Goal: Task Accomplishment & Management: Manage account settings

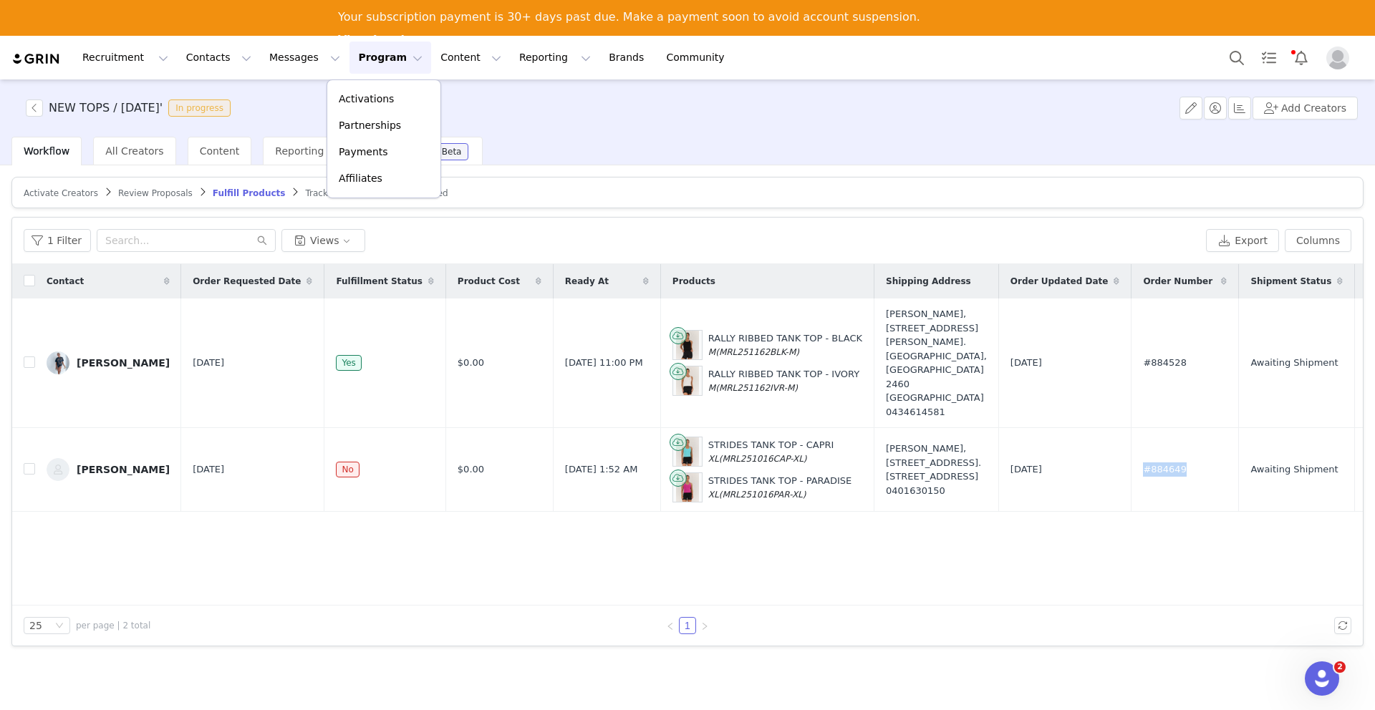
click at [365, 97] on p "Activations" at bounding box center [366, 99] width 55 height 15
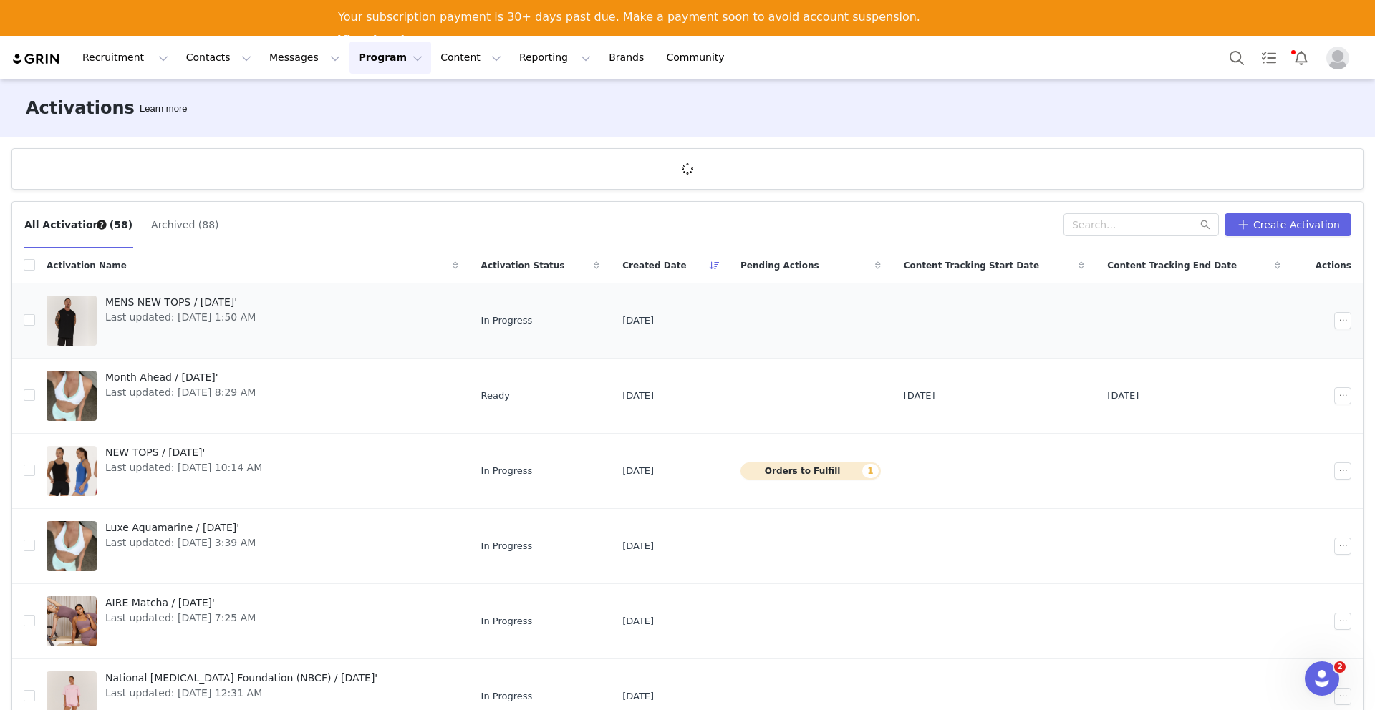
click at [172, 321] on span "Last updated: [DATE] 1:50 AM" at bounding box center [180, 317] width 150 height 15
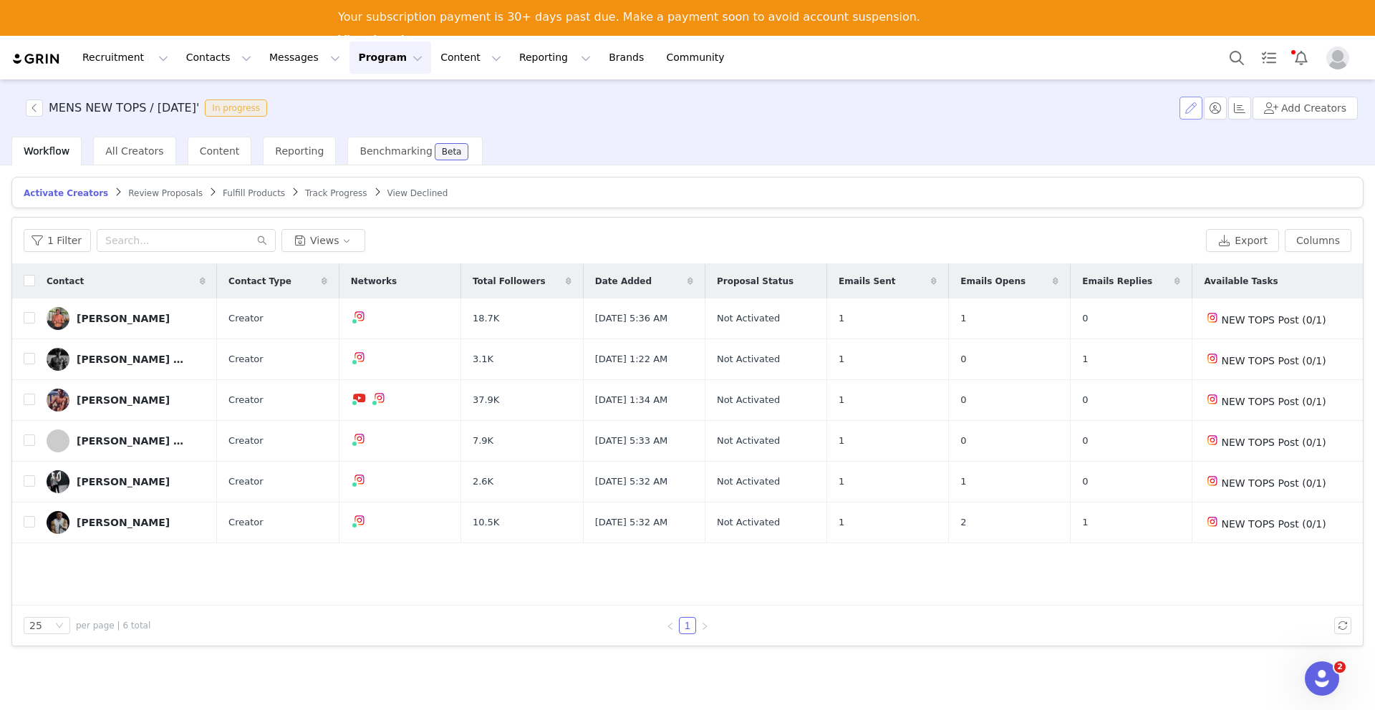
click at [1186, 112] on button "button" at bounding box center [1190, 108] width 23 height 23
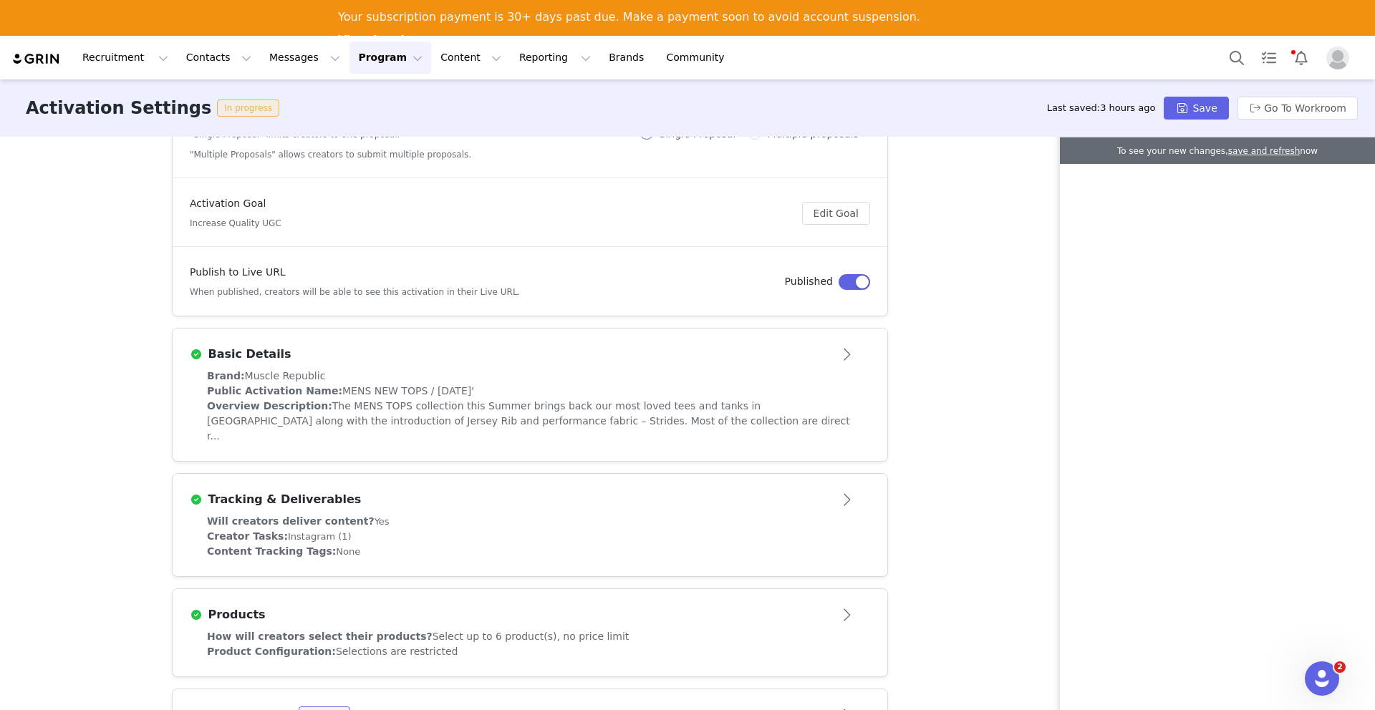
scroll to position [157, 0]
click at [213, 57] on button "Contacts Contacts" at bounding box center [219, 58] width 82 height 32
click at [219, 100] on div "Creators" at bounding box center [224, 99] width 96 height 15
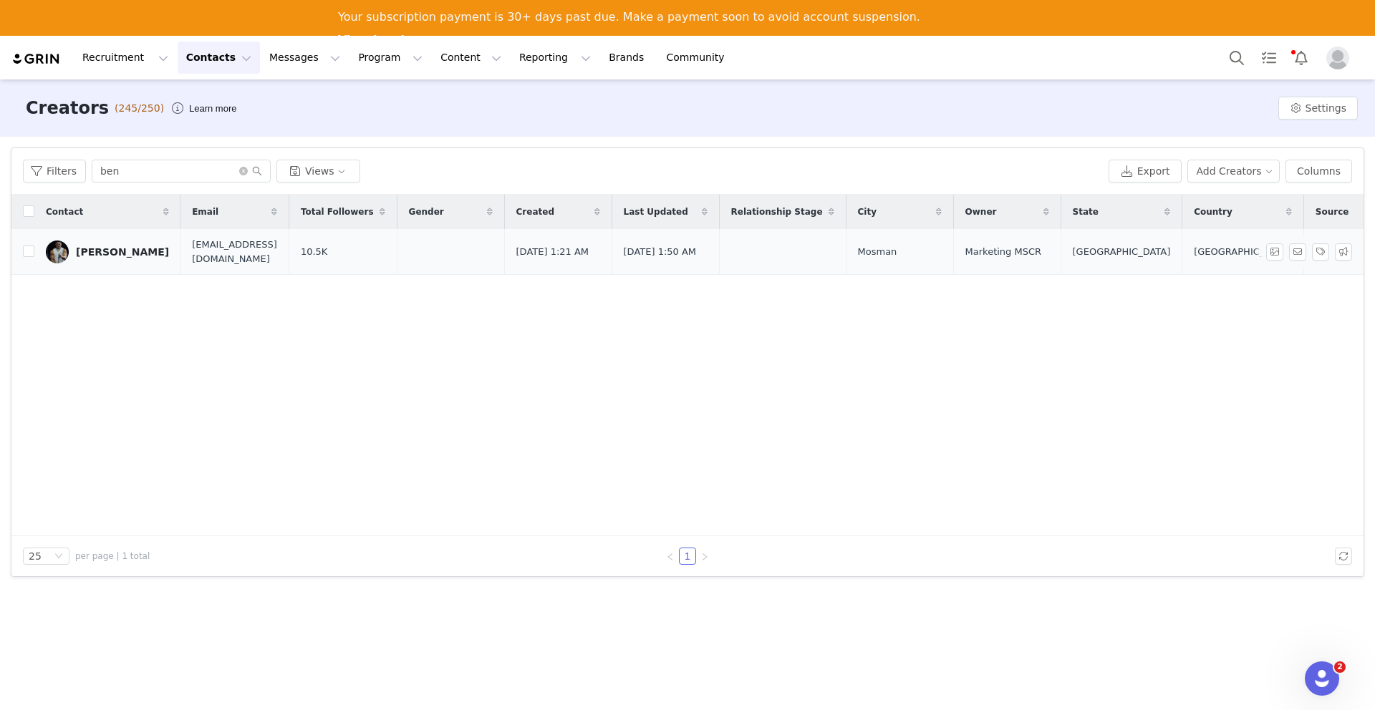
click at [101, 257] on link "[PERSON_NAME]" at bounding box center [107, 252] width 123 height 23
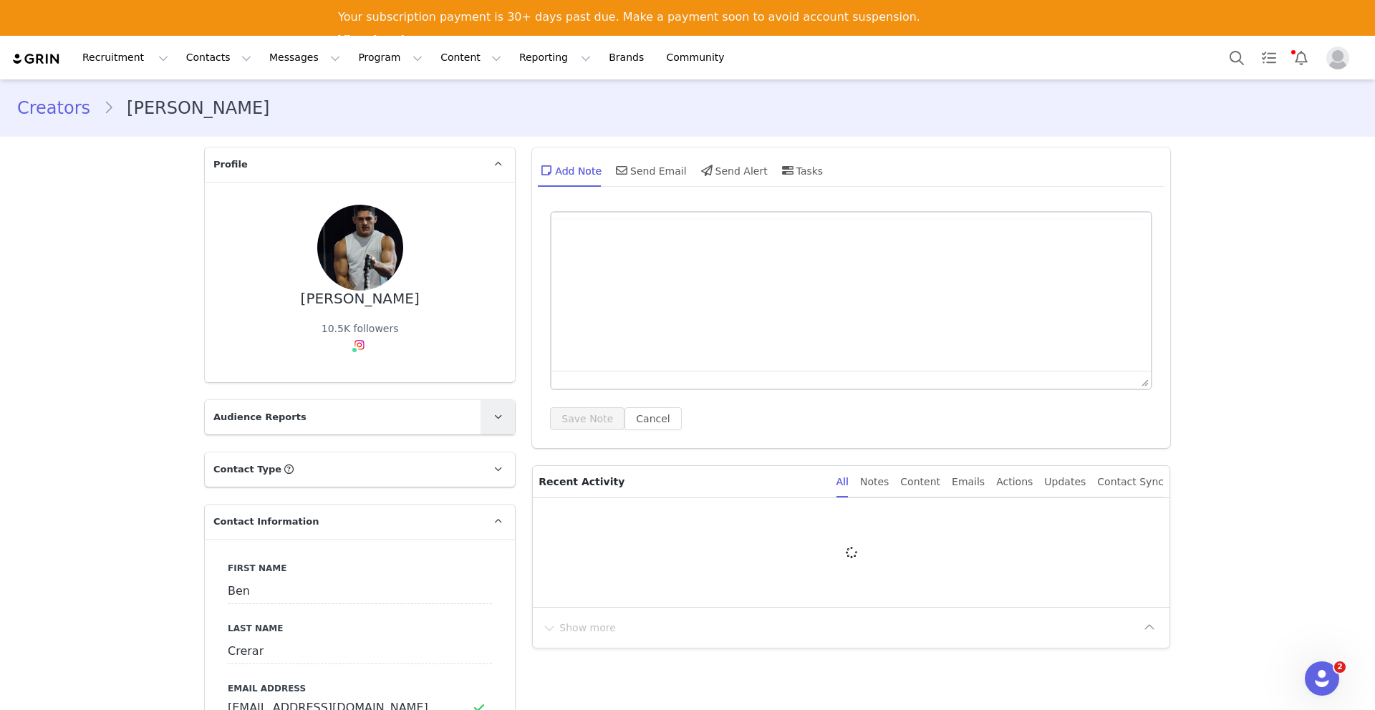
type input "+61 ([GEOGRAPHIC_DATA])"
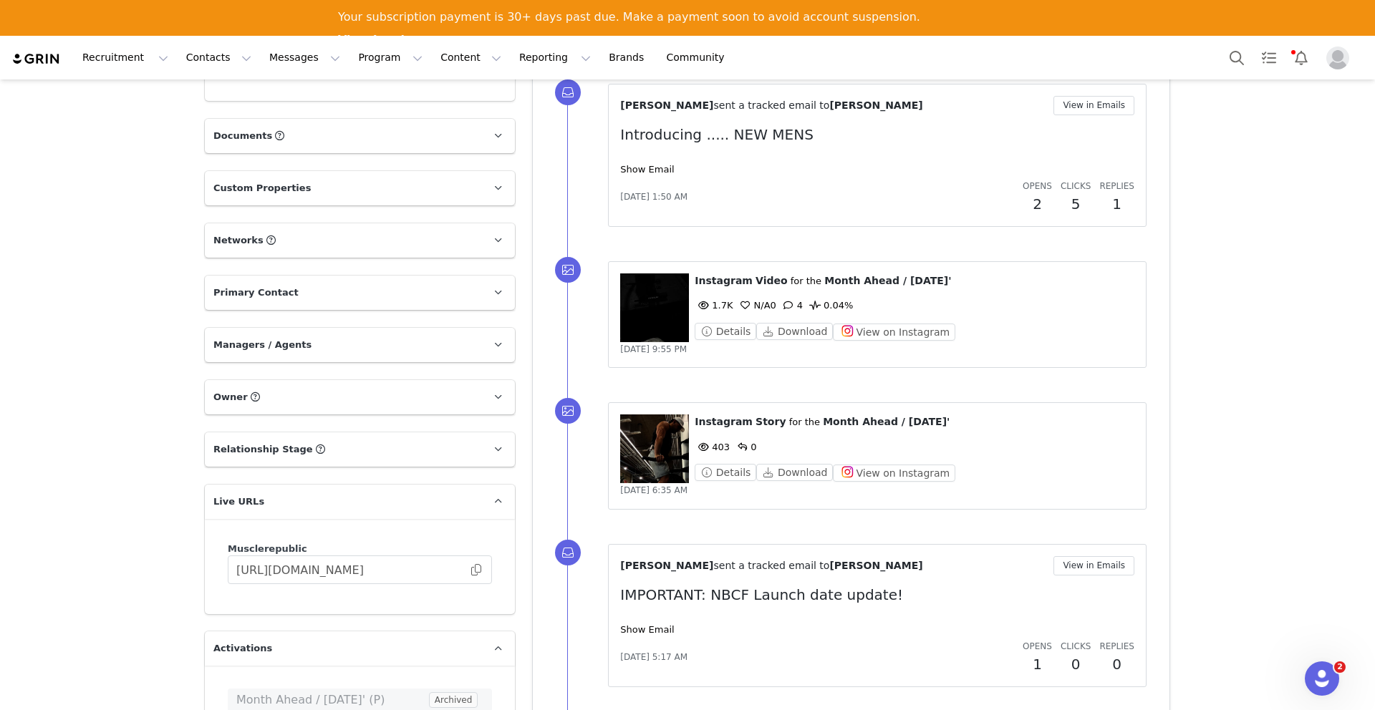
scroll to position [1307, 0]
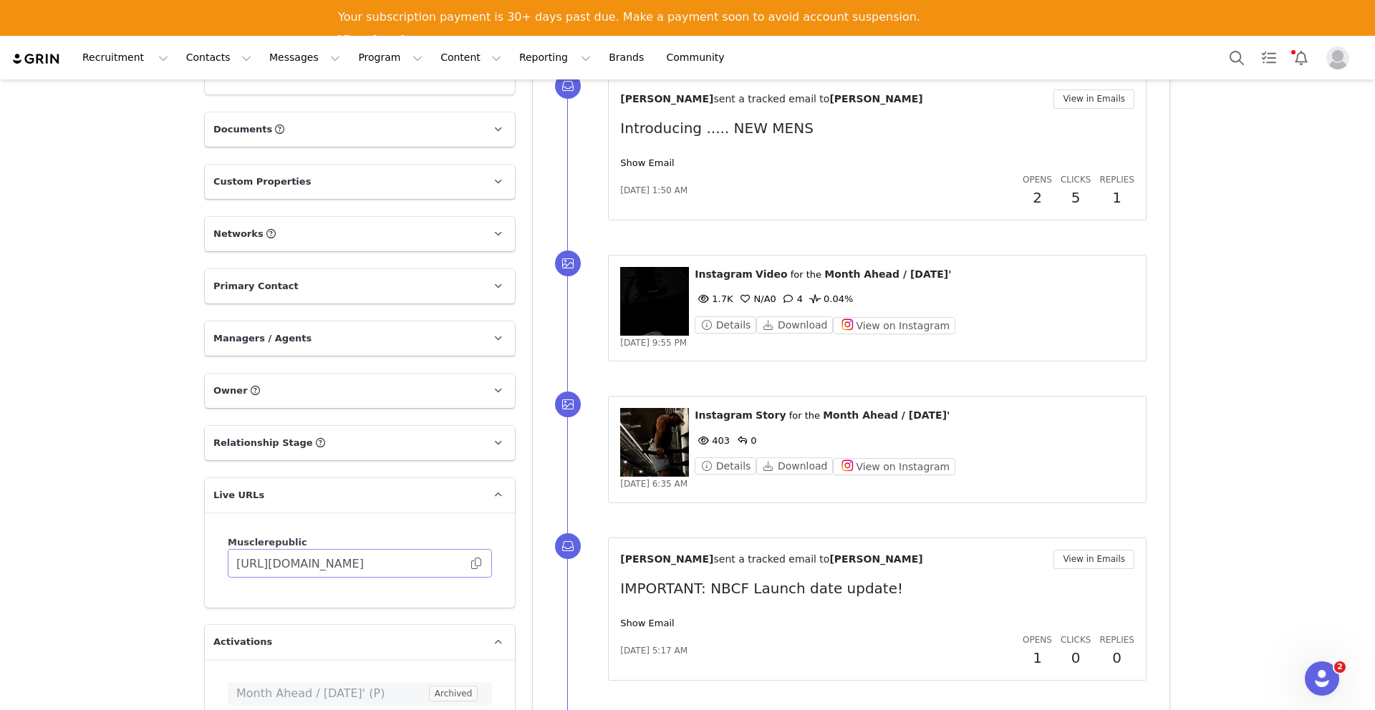
click at [475, 563] on span at bounding box center [476, 563] width 14 height 0
click at [218, 55] on button "Contacts Contacts" at bounding box center [219, 58] width 82 height 32
click at [225, 97] on div "Creators" at bounding box center [224, 99] width 96 height 15
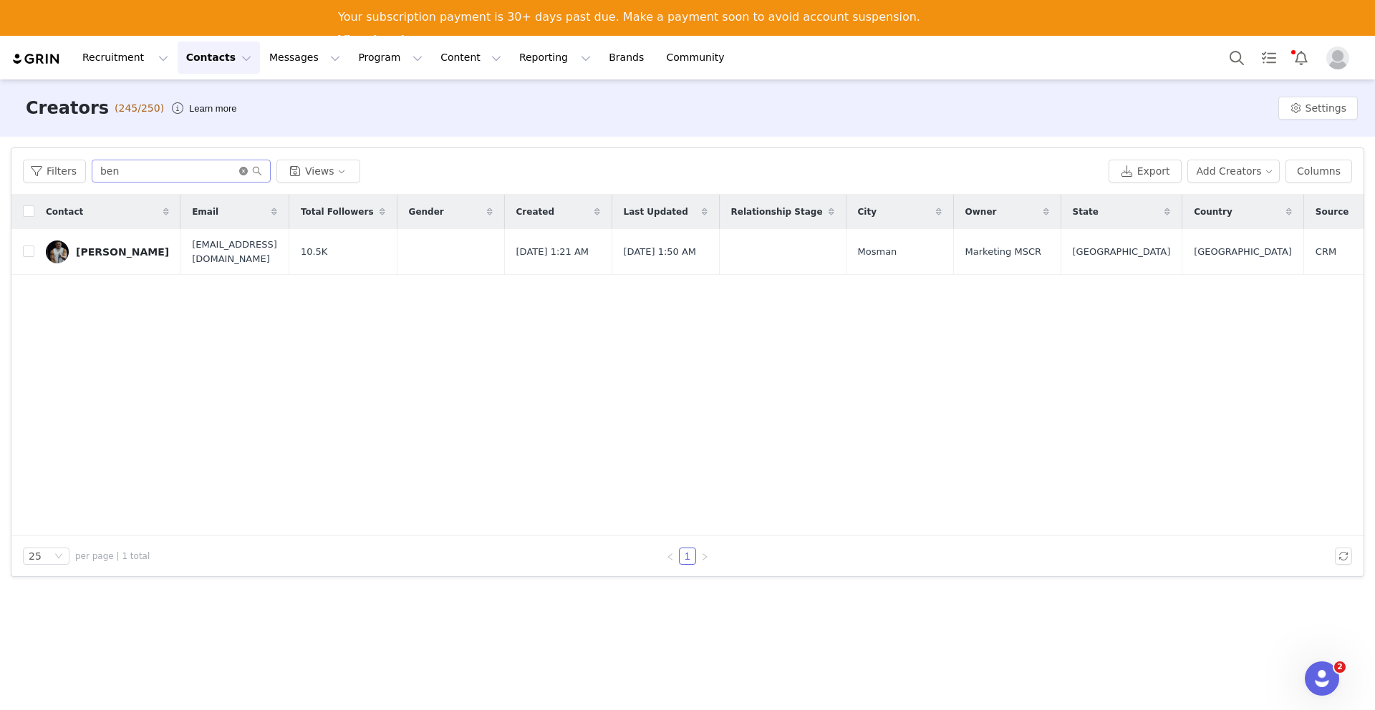
click at [241, 173] on icon "icon: close-circle" at bounding box center [243, 171] width 9 height 9
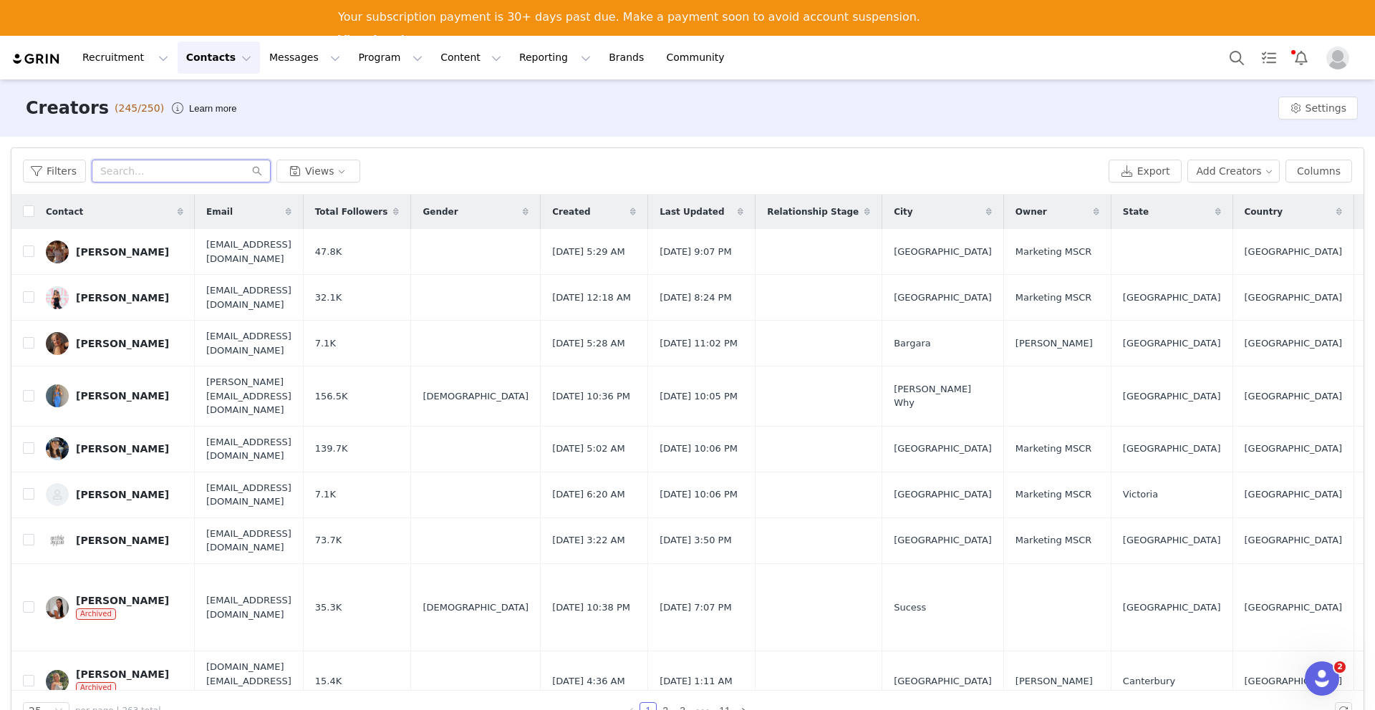
click at [164, 167] on input "text" at bounding box center [181, 171] width 179 height 23
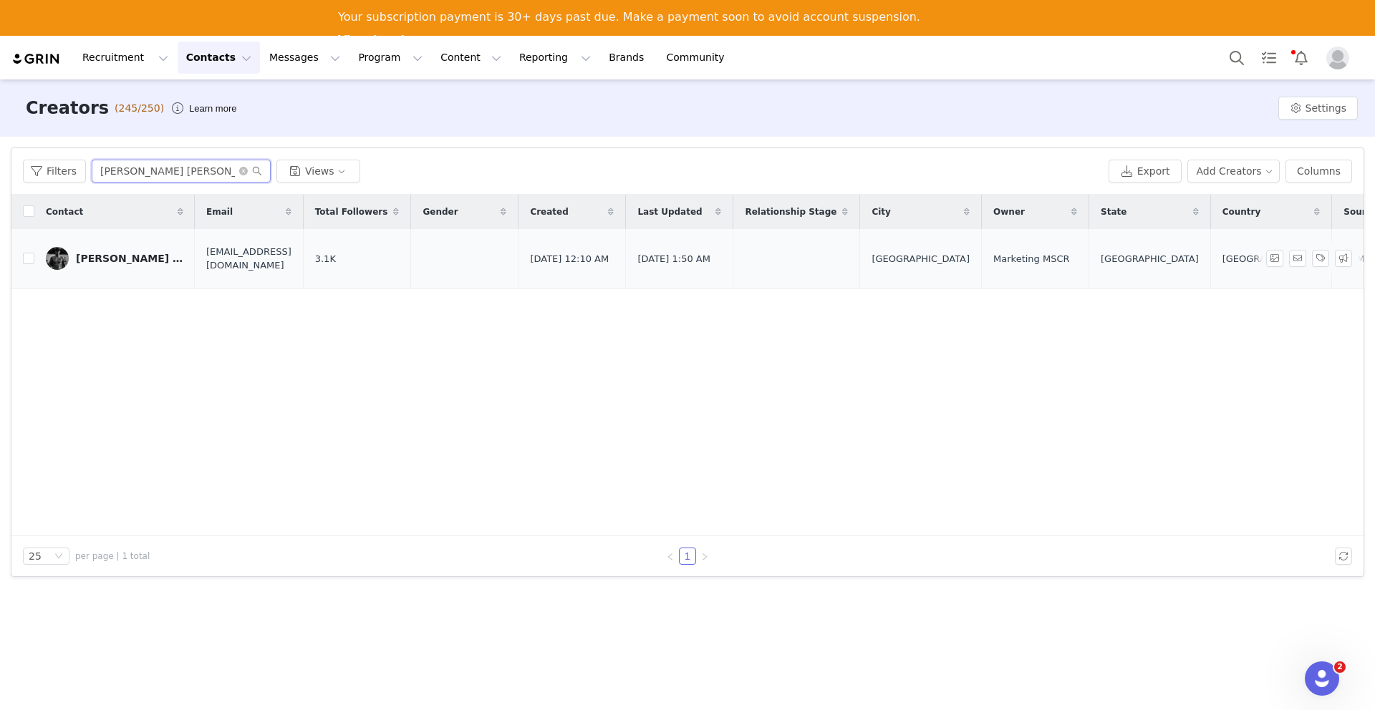
type input "[PERSON_NAME] [PERSON_NAME]"
click at [126, 251] on link "[PERSON_NAME] [PERSON_NAME]" at bounding box center [114, 258] width 137 height 23
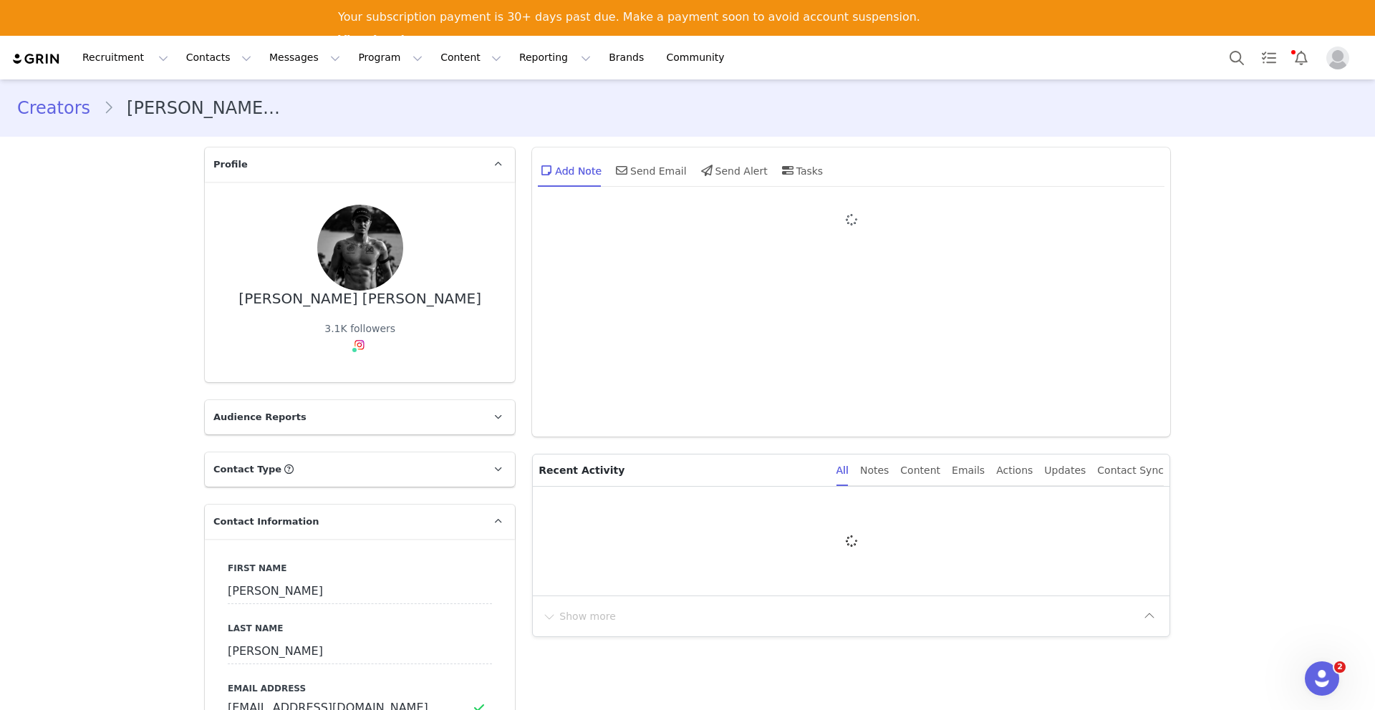
type input "+1 ([GEOGRAPHIC_DATA])"
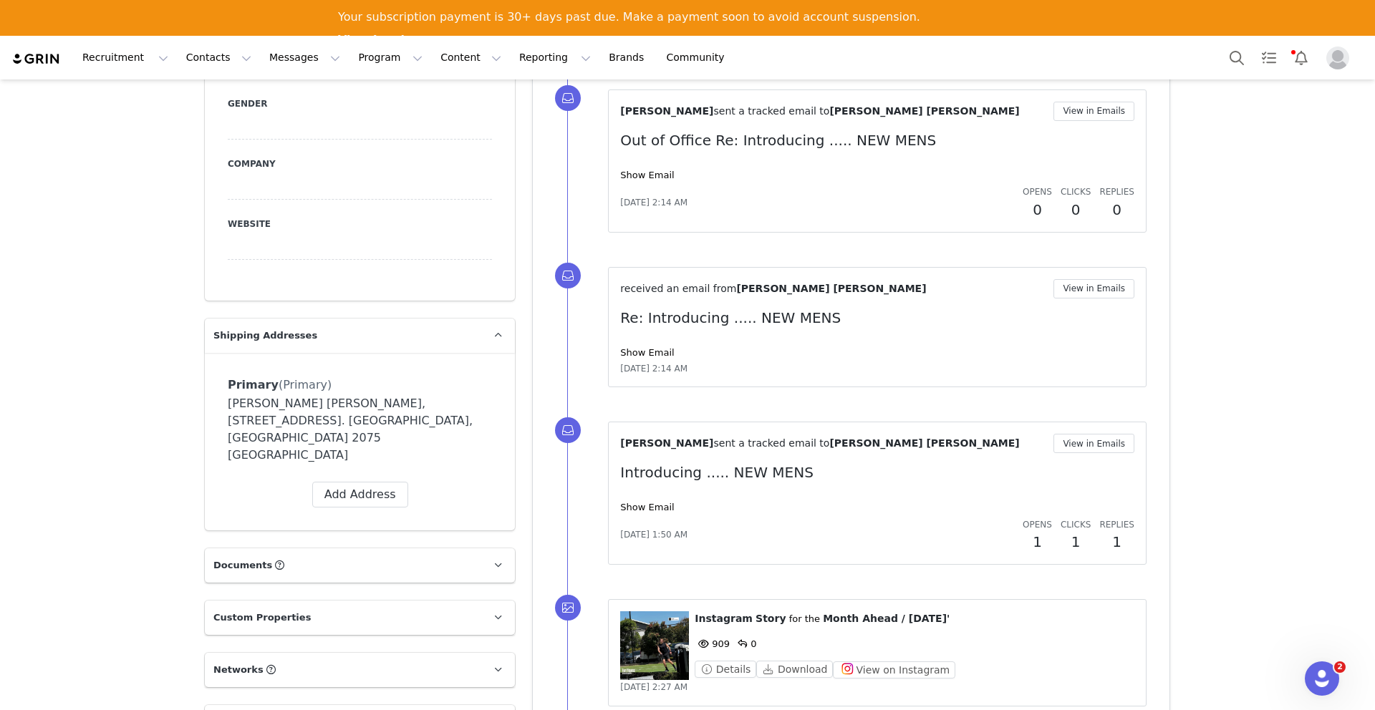
scroll to position [762, 0]
click at [460, 386] on icon at bounding box center [457, 384] width 9 height 9
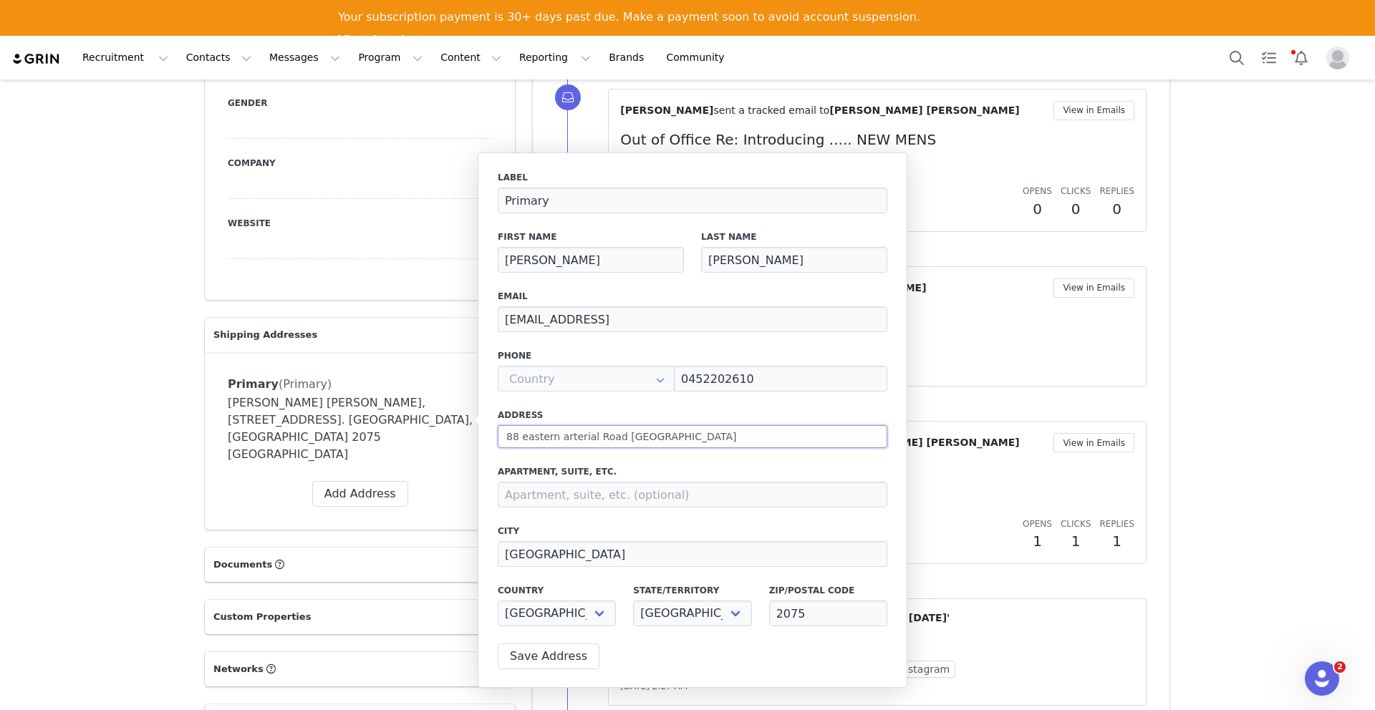
click at [617, 435] on input "88 eastern arterial Road [GEOGRAPHIC_DATA]" at bounding box center [692, 436] width 389 height 23
select select
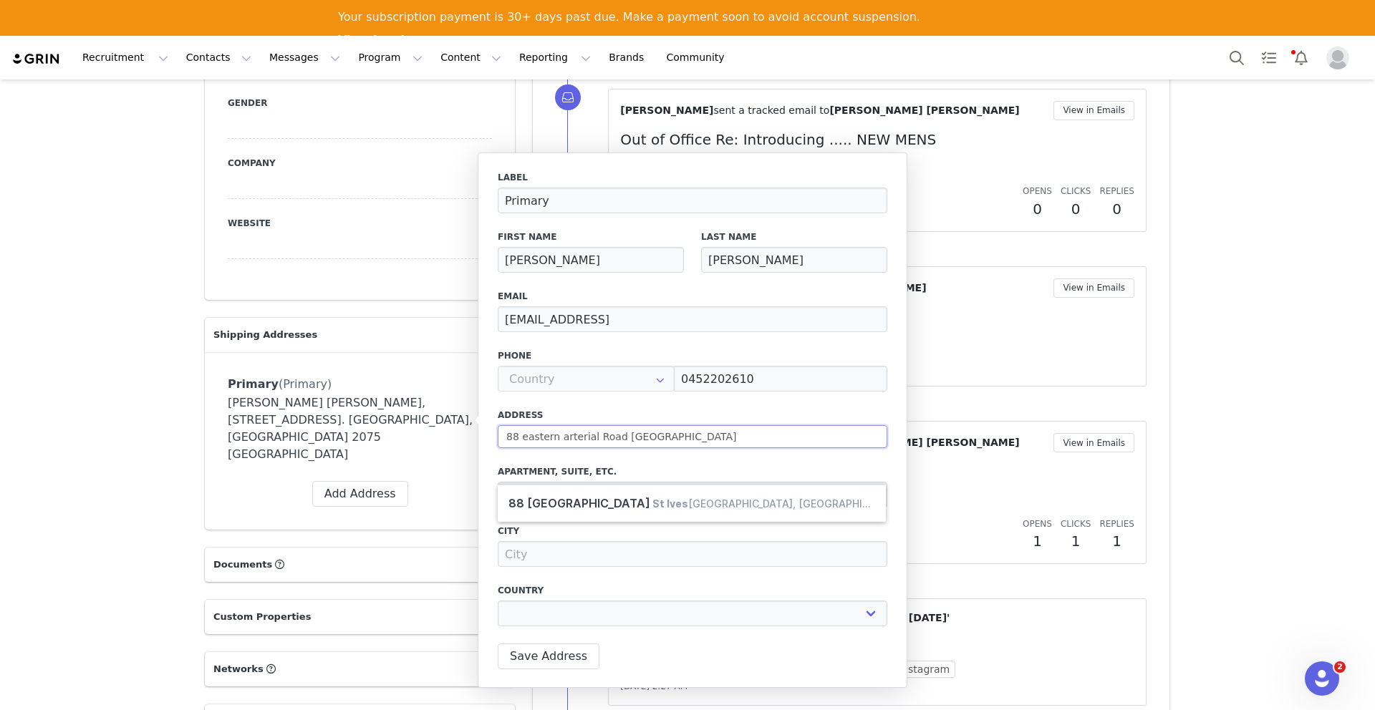
drag, startPoint x: 664, startPoint y: 437, endPoint x: 500, endPoint y: 441, distance: 163.3
click at [500, 441] on input "88 eastern arterial Road [GEOGRAPHIC_DATA]" at bounding box center [692, 436] width 389 height 23
select select
paste input "[STREET_ADDRESS]"
type input "[STREET_ADDRESS]"
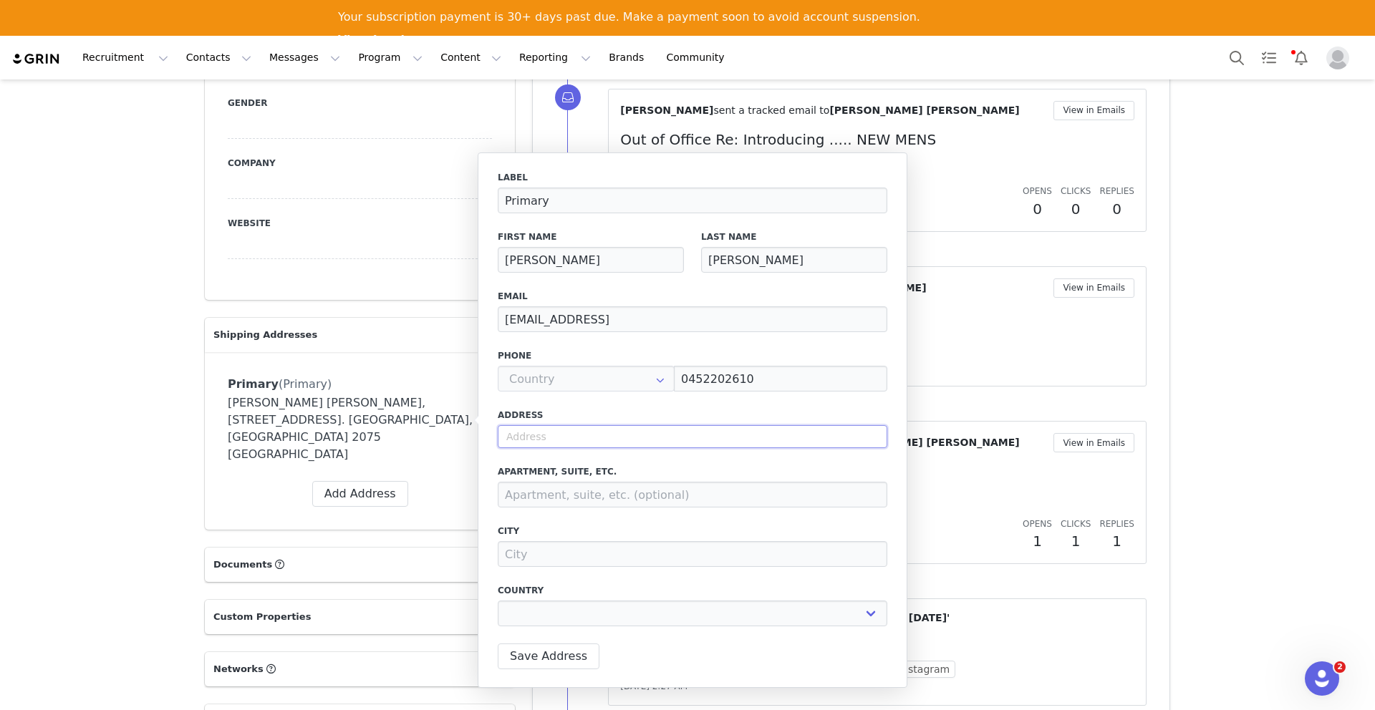
select select
type input "[STREET_ADDRESS]"
type input "Cremorne Point"
select select "[object Object]"
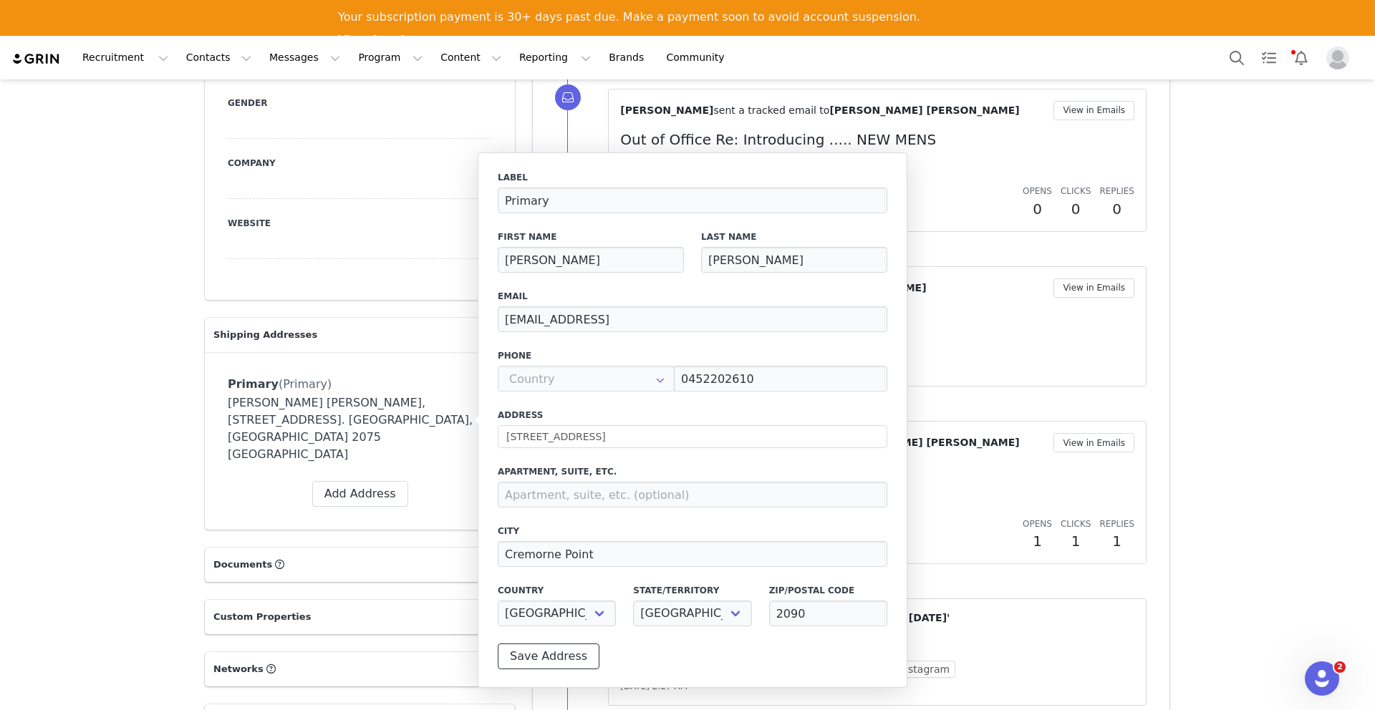
click at [551, 658] on button "Save Address" at bounding box center [549, 657] width 102 height 26
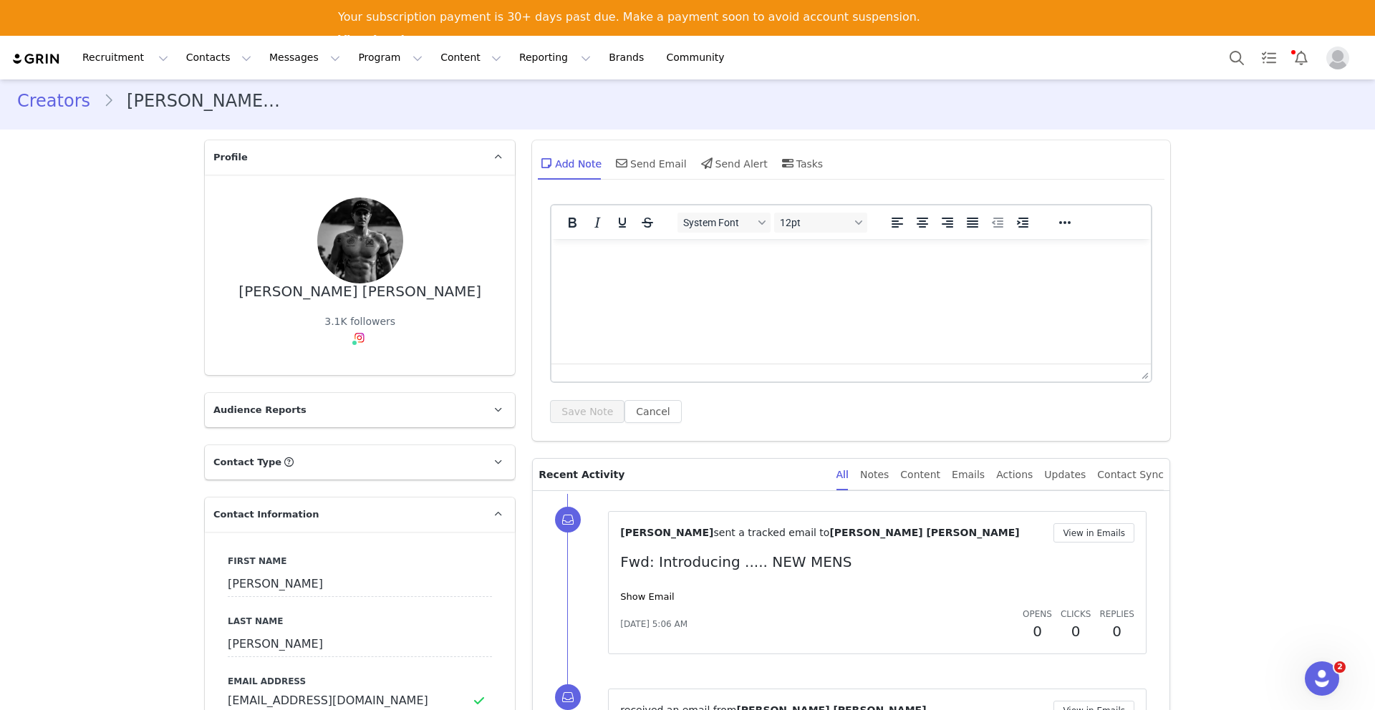
scroll to position [0, 0]
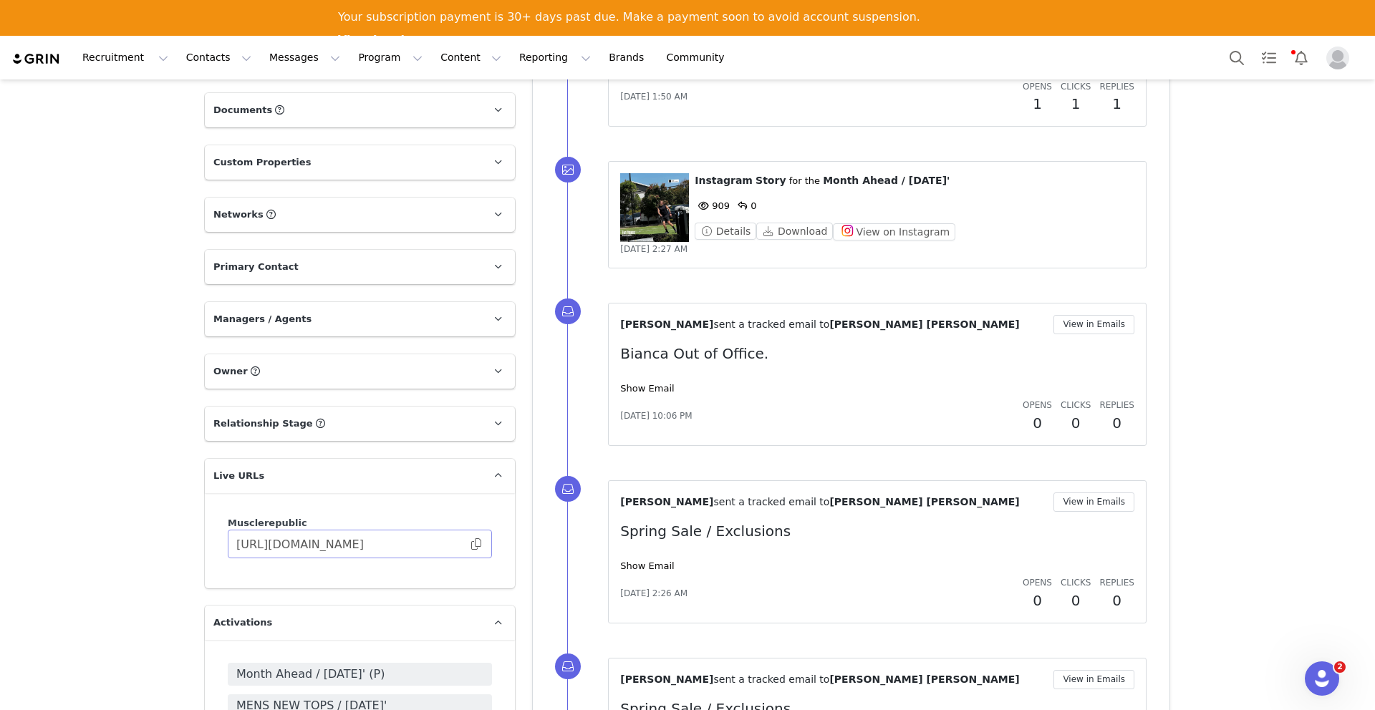
click at [478, 530] on span "[URL][DOMAIN_NAME]" at bounding box center [360, 544] width 264 height 29
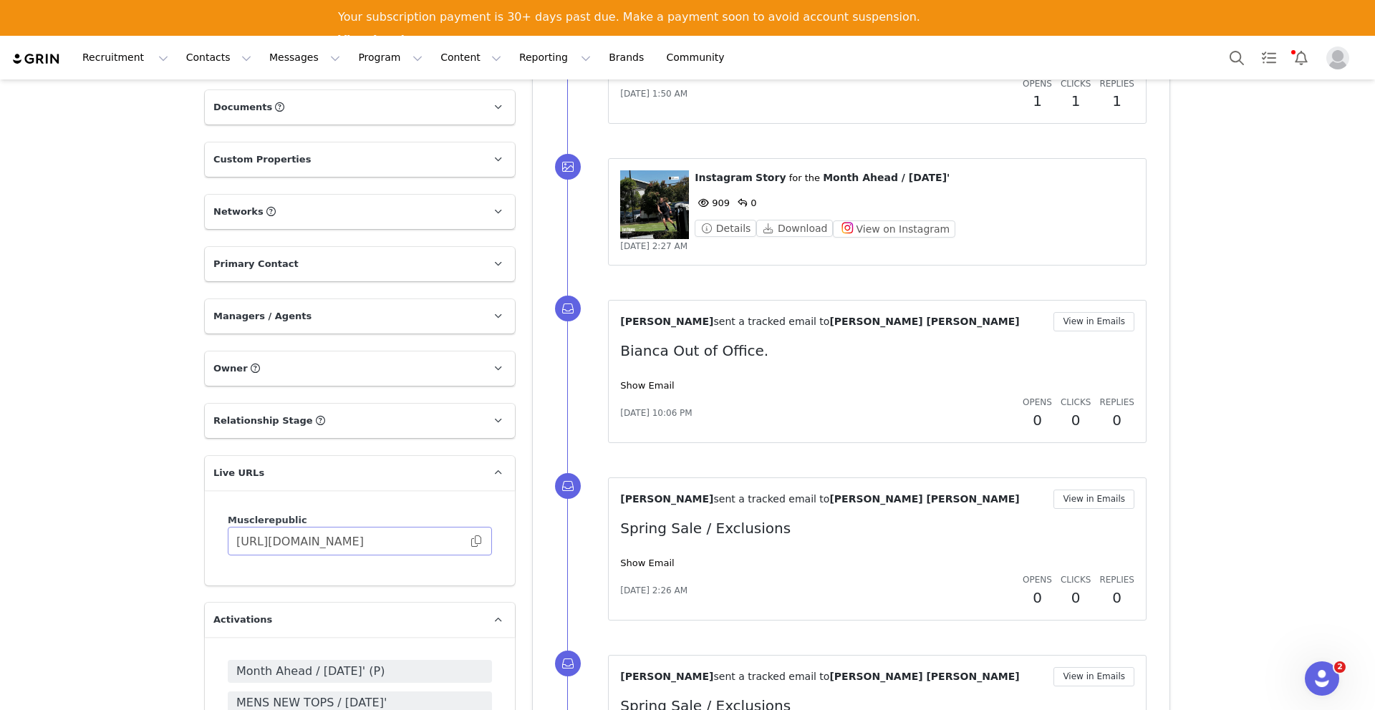
scroll to position [1201, 0]
click at [475, 543] on span at bounding box center [476, 543] width 14 height 0
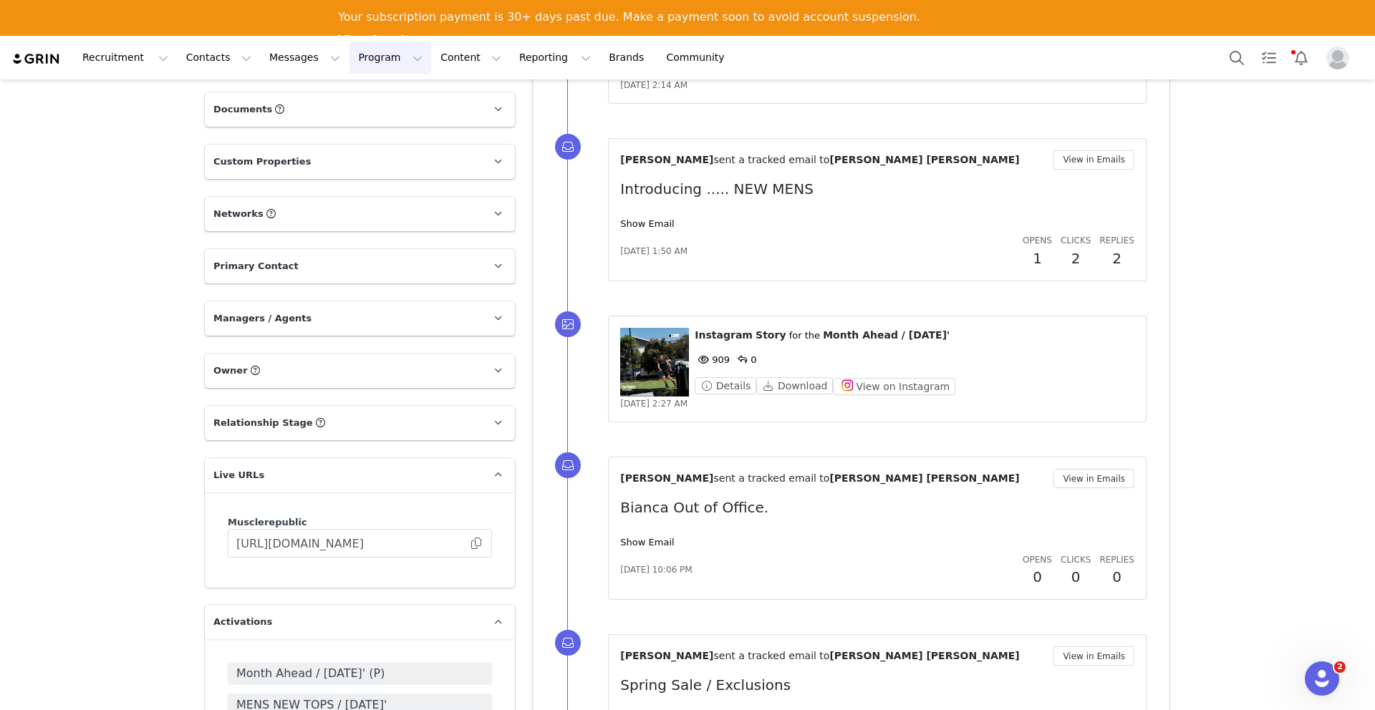
click at [361, 49] on button "Program Program" at bounding box center [390, 58] width 82 height 32
click at [369, 100] on p "Activations" at bounding box center [366, 99] width 55 height 15
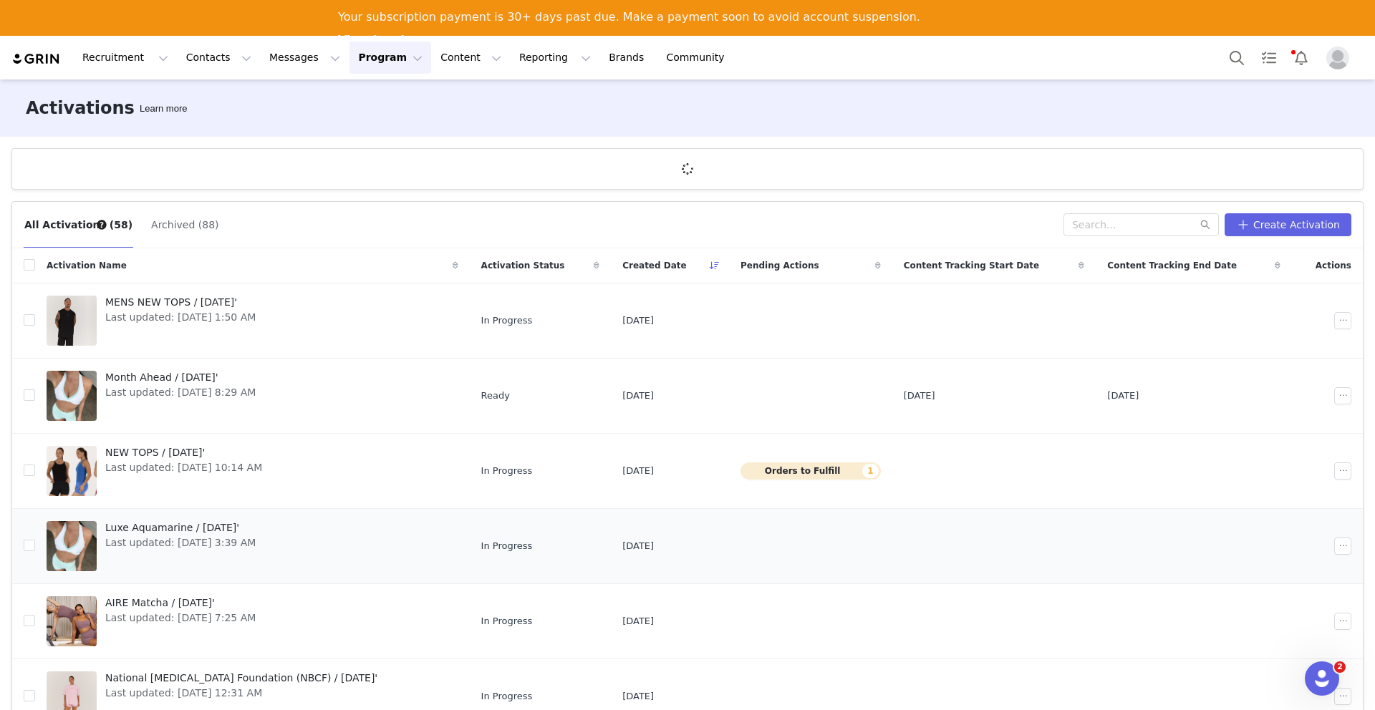
click at [173, 539] on span "Last updated: [DATE] 3:39 AM" at bounding box center [180, 543] width 150 height 15
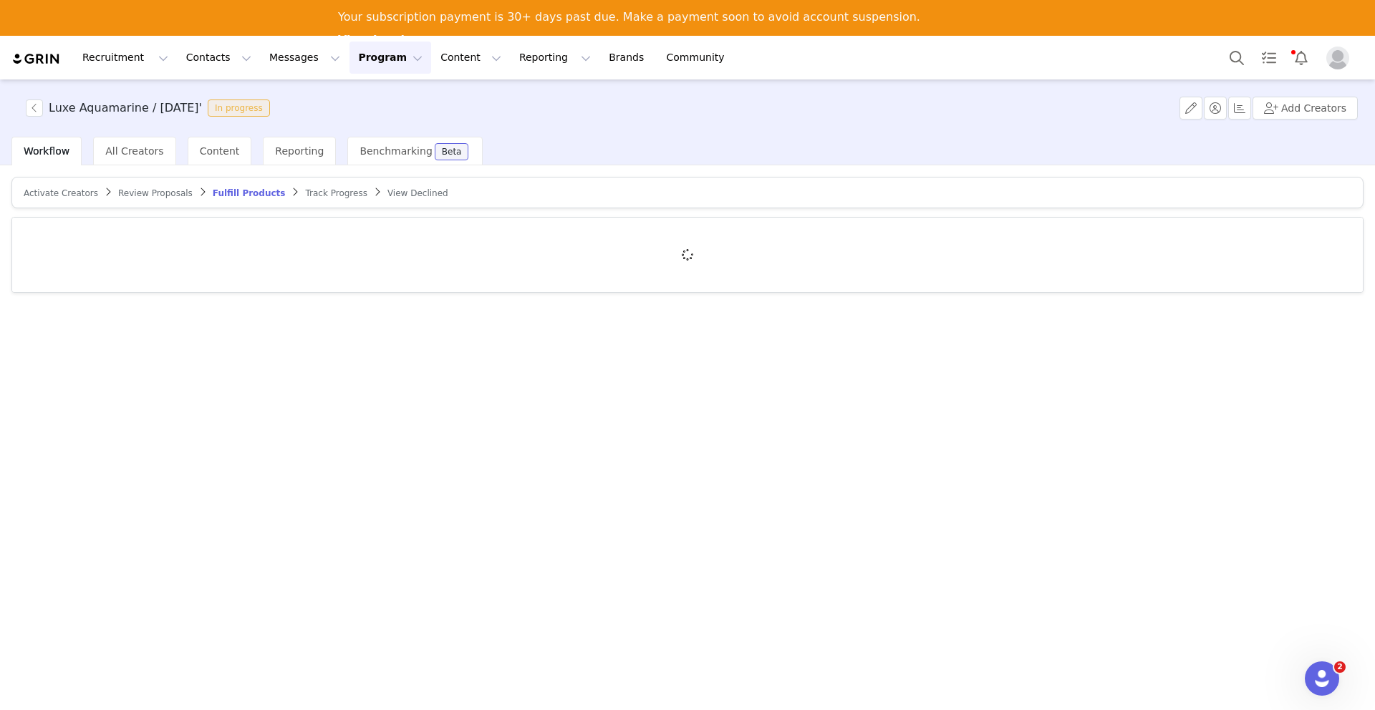
click at [84, 190] on span "Activate Creators" at bounding box center [61, 193] width 74 height 10
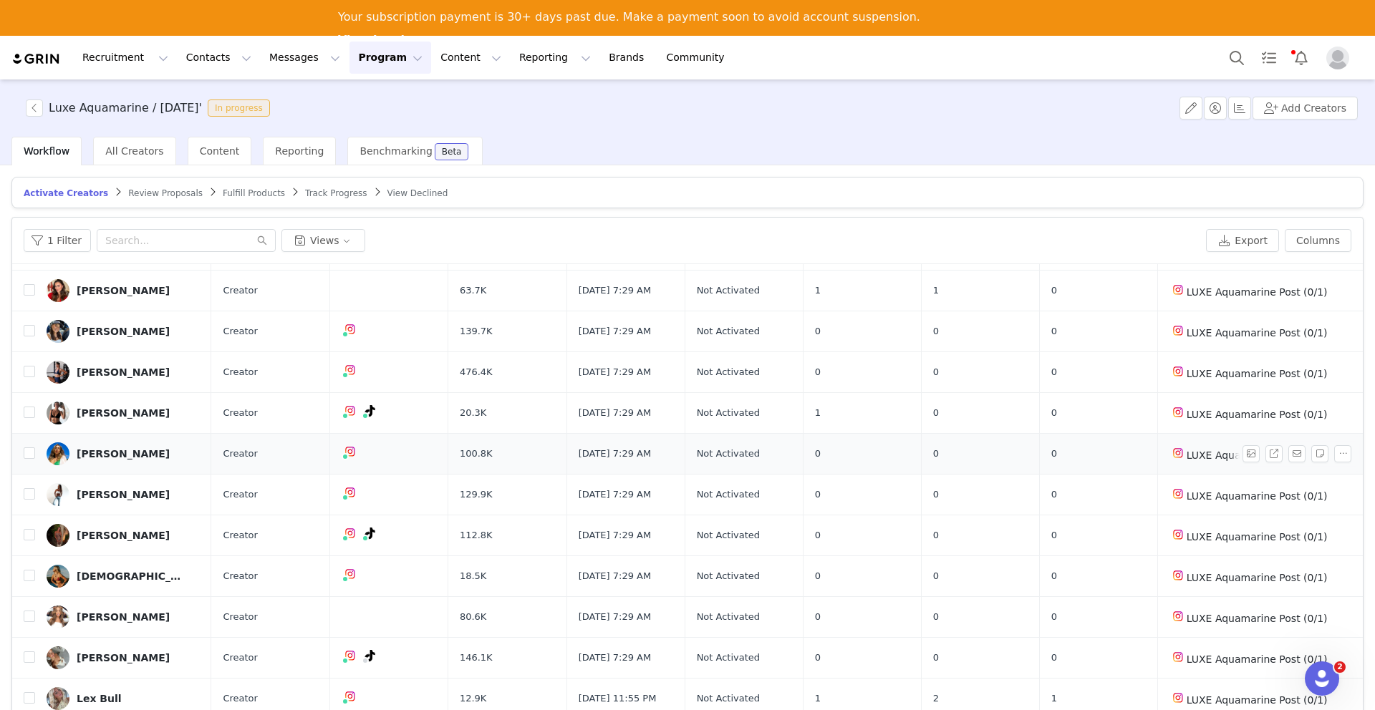
scroll to position [69, 0]
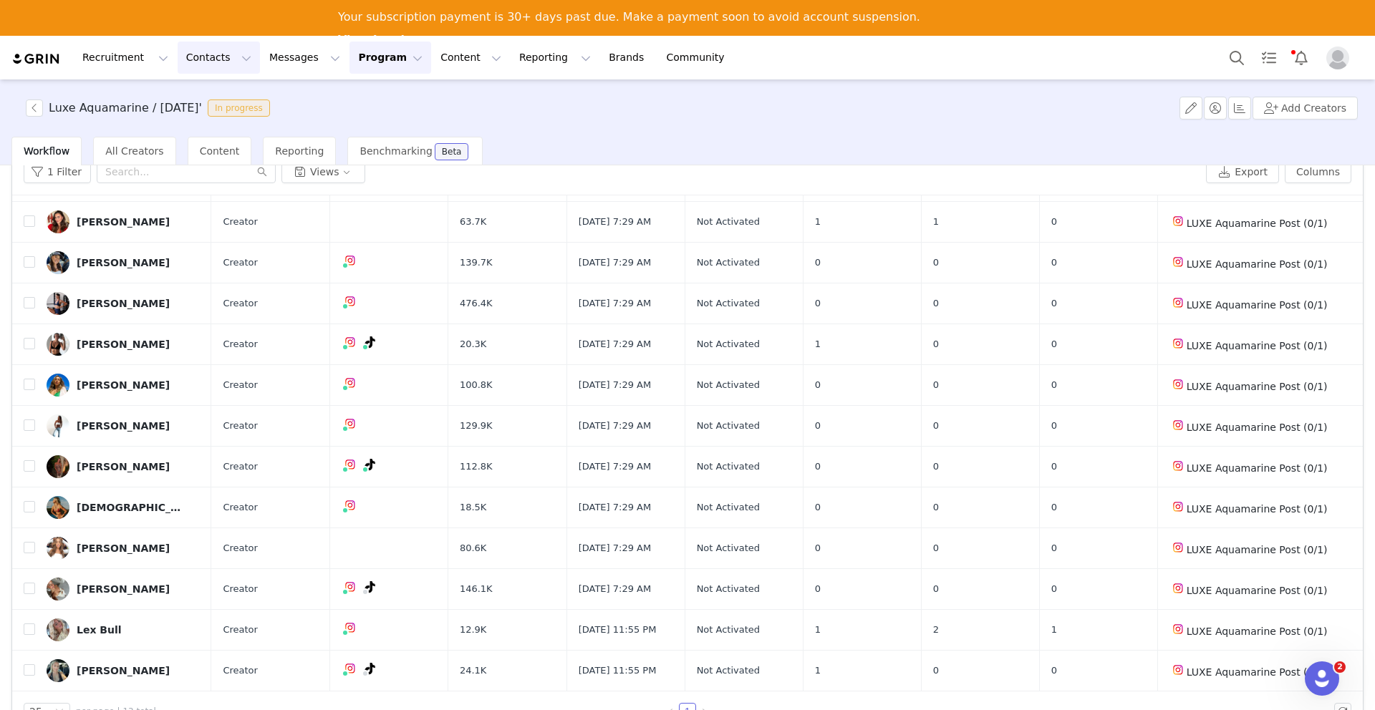
click at [209, 61] on button "Contacts Contacts" at bounding box center [219, 58] width 82 height 32
click at [227, 103] on div "Creators" at bounding box center [224, 99] width 96 height 15
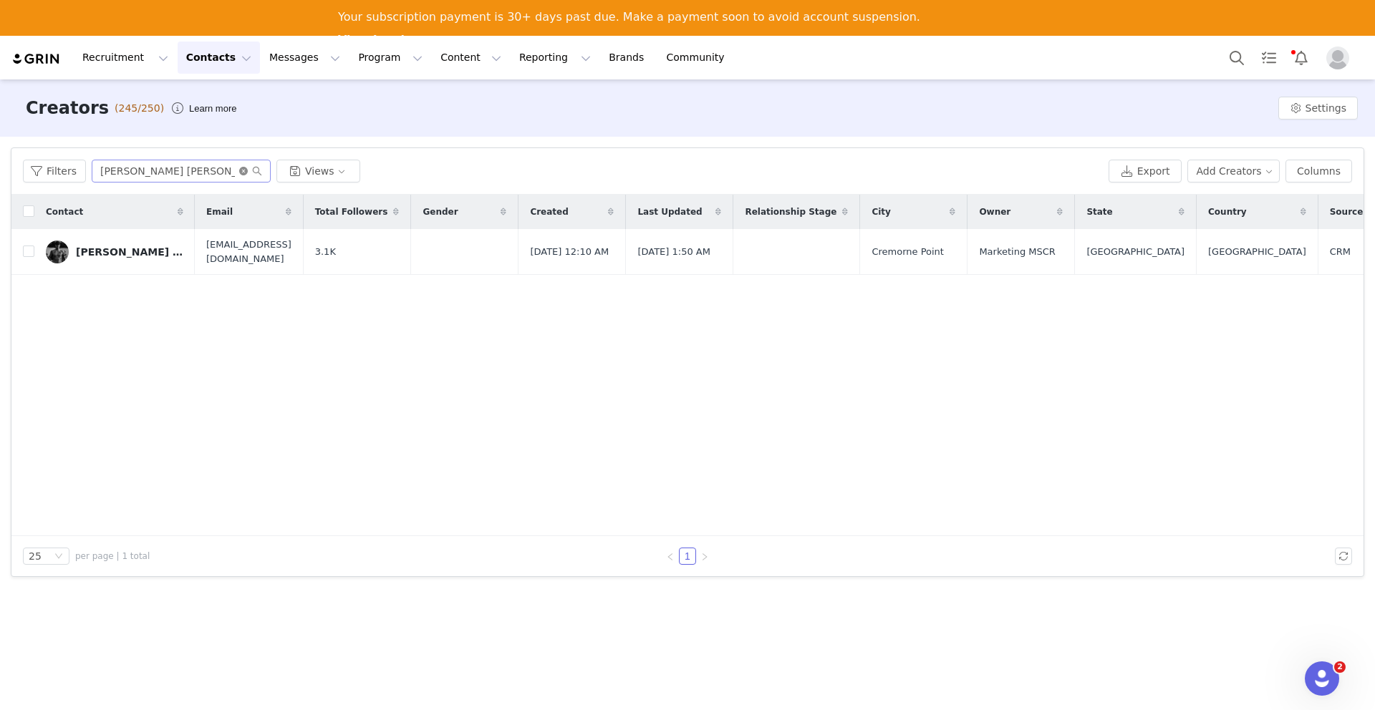
click at [243, 171] on icon "icon: close-circle" at bounding box center [243, 171] width 9 height 9
click at [190, 168] on input "text" at bounding box center [181, 171] width 179 height 23
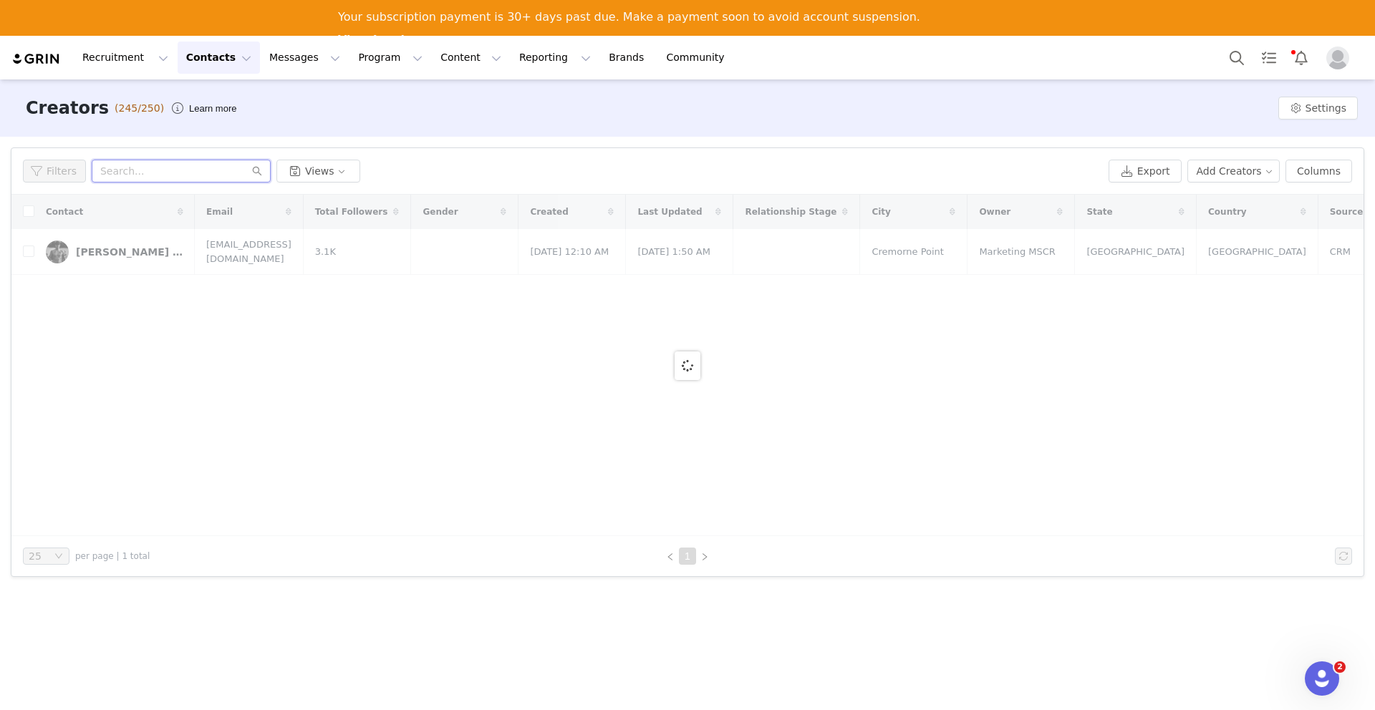
type input "k"
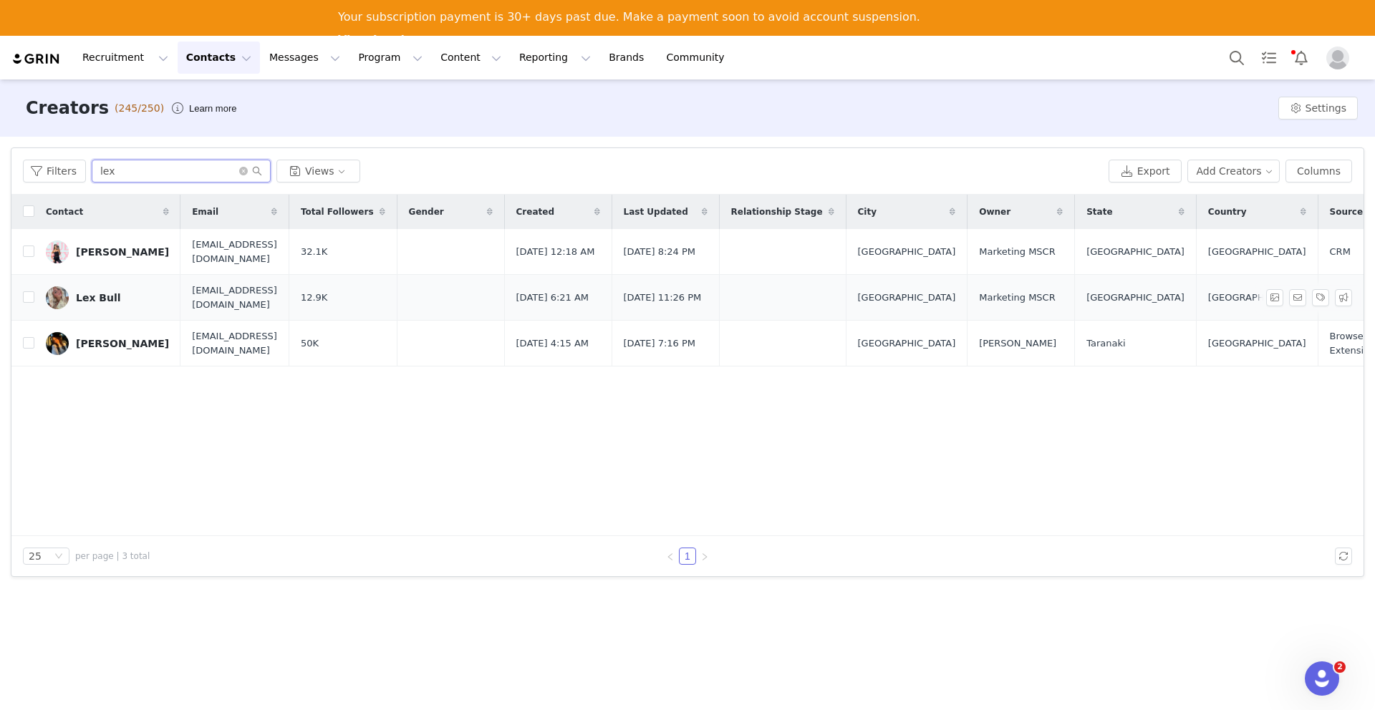
type input "lex"
click at [97, 298] on div "Lex Bull" at bounding box center [98, 297] width 45 height 11
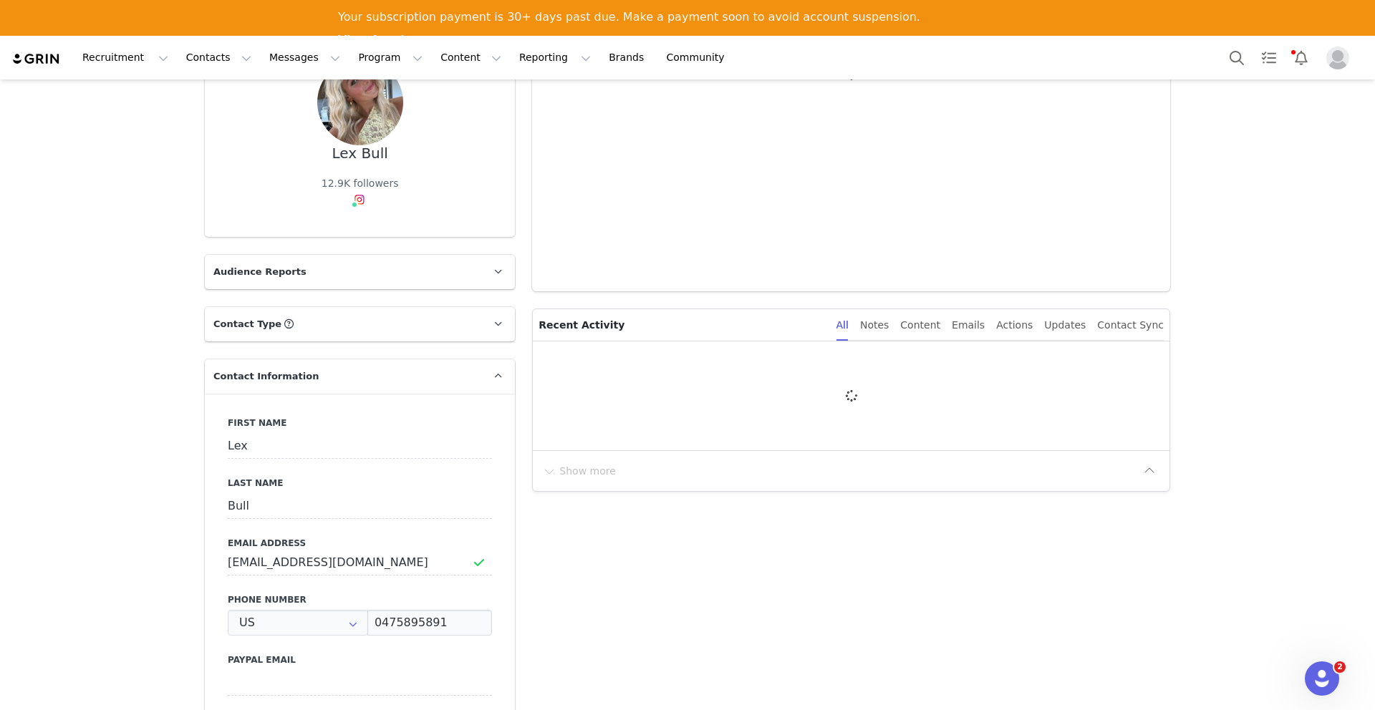
type input "+1 ([GEOGRAPHIC_DATA])"
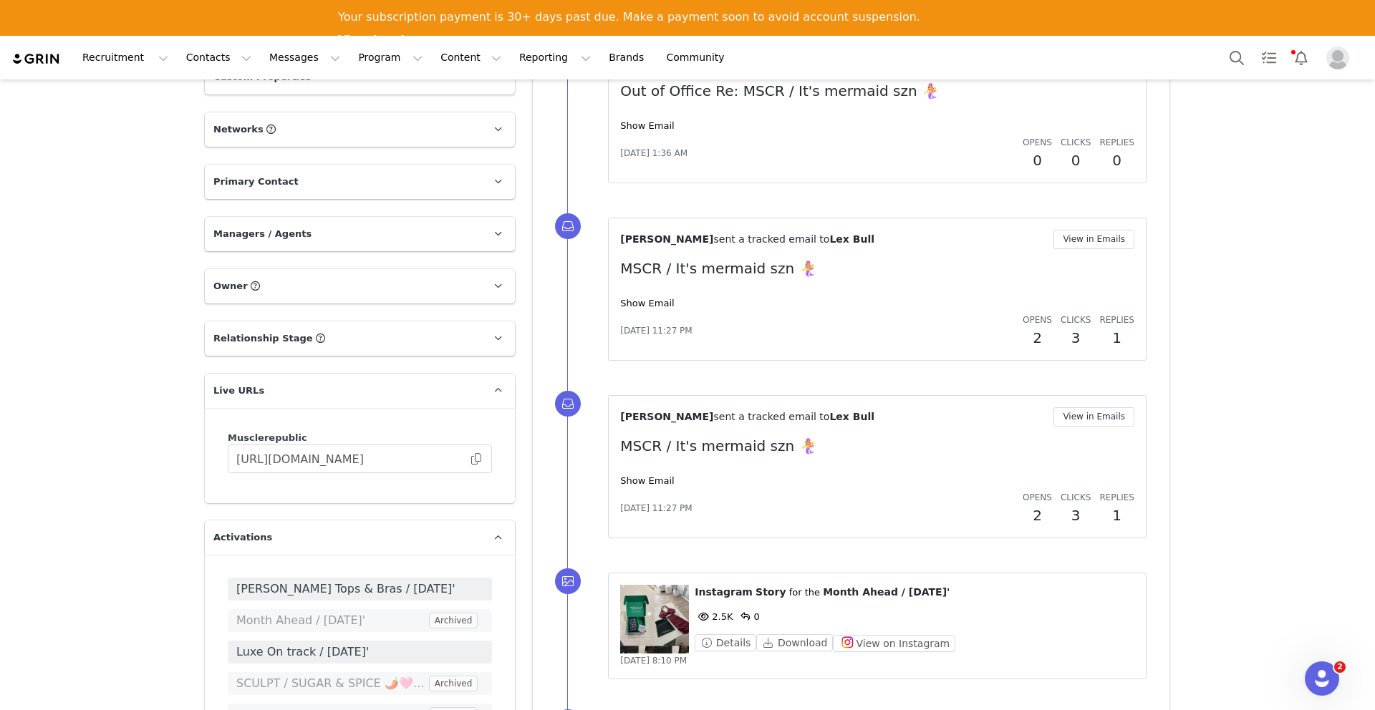
scroll to position [1287, 0]
click at [479, 457] on span at bounding box center [476, 457] width 14 height 0
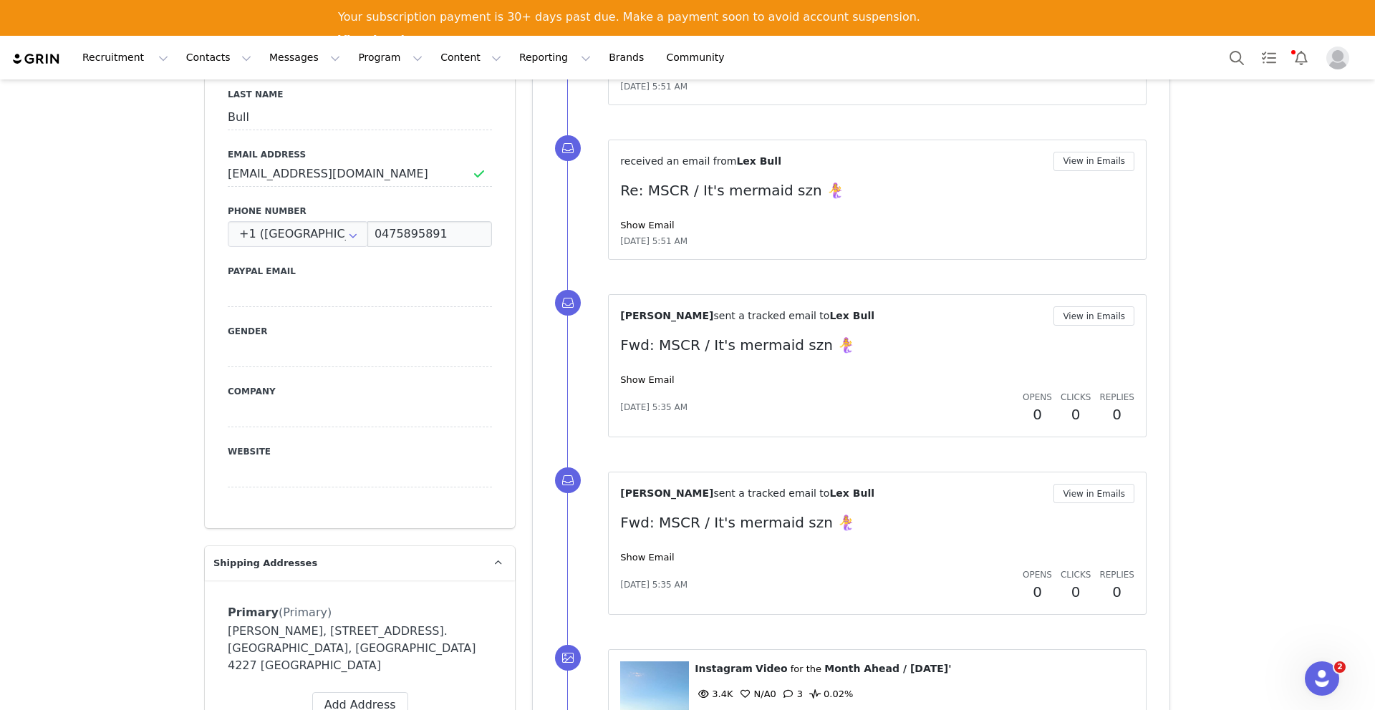
scroll to position [0, 0]
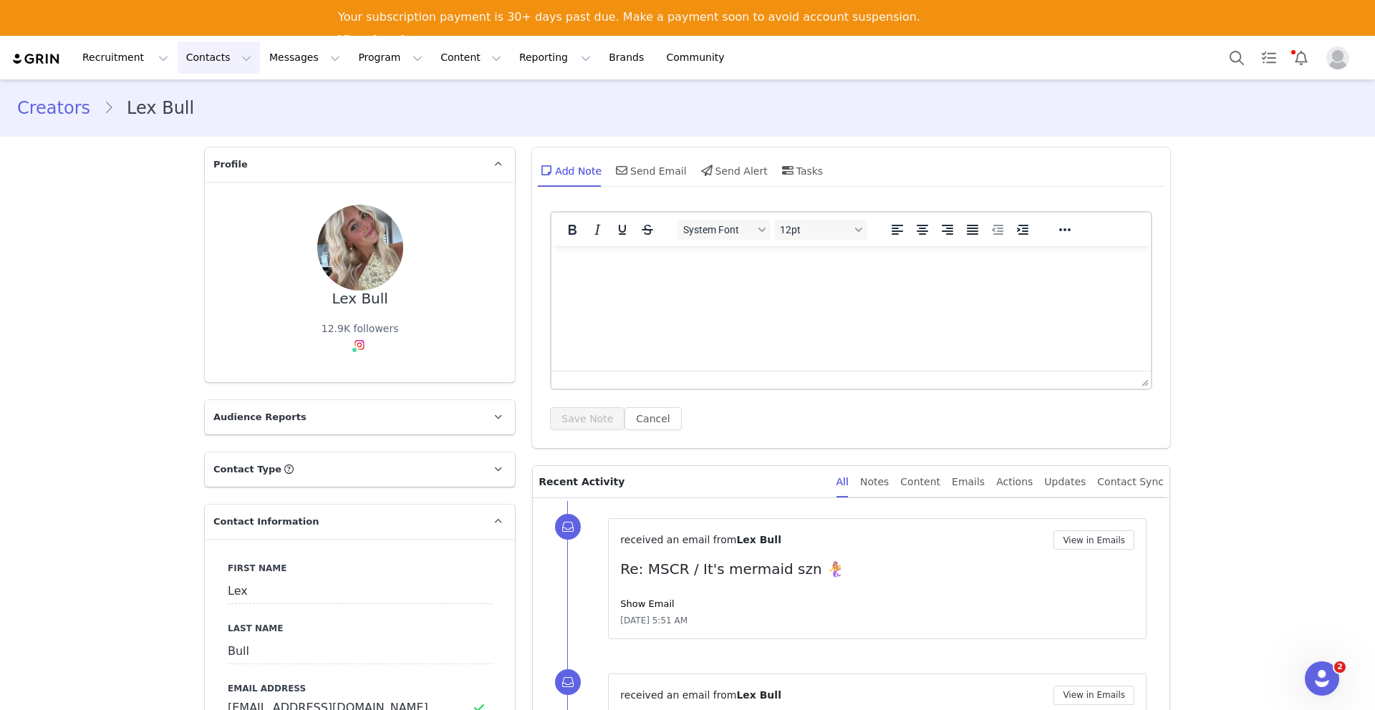
click at [196, 53] on button "Contacts Contacts" at bounding box center [219, 58] width 82 height 32
click at [211, 92] on p "Creators" at bounding box center [200, 99] width 43 height 15
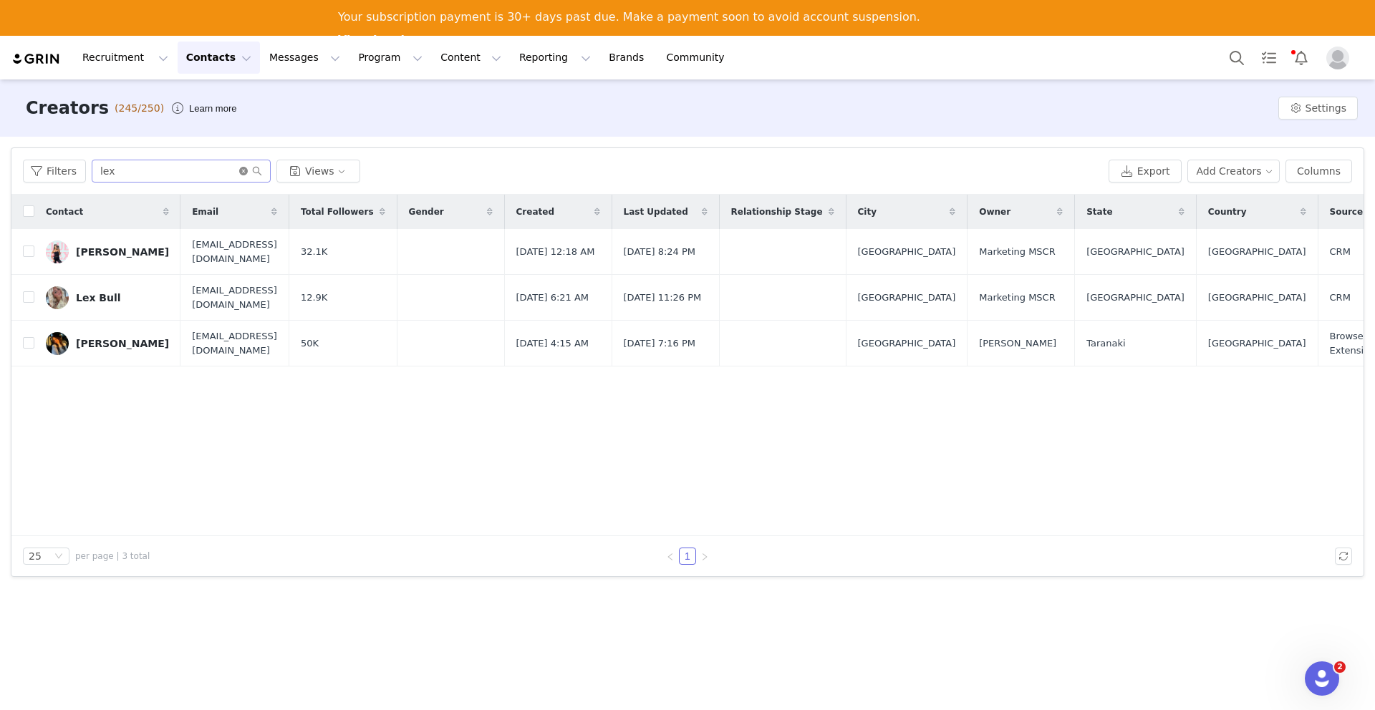
click at [240, 172] on icon "icon: close-circle" at bounding box center [243, 171] width 9 height 9
click at [178, 173] on input "text" at bounding box center [181, 171] width 179 height 23
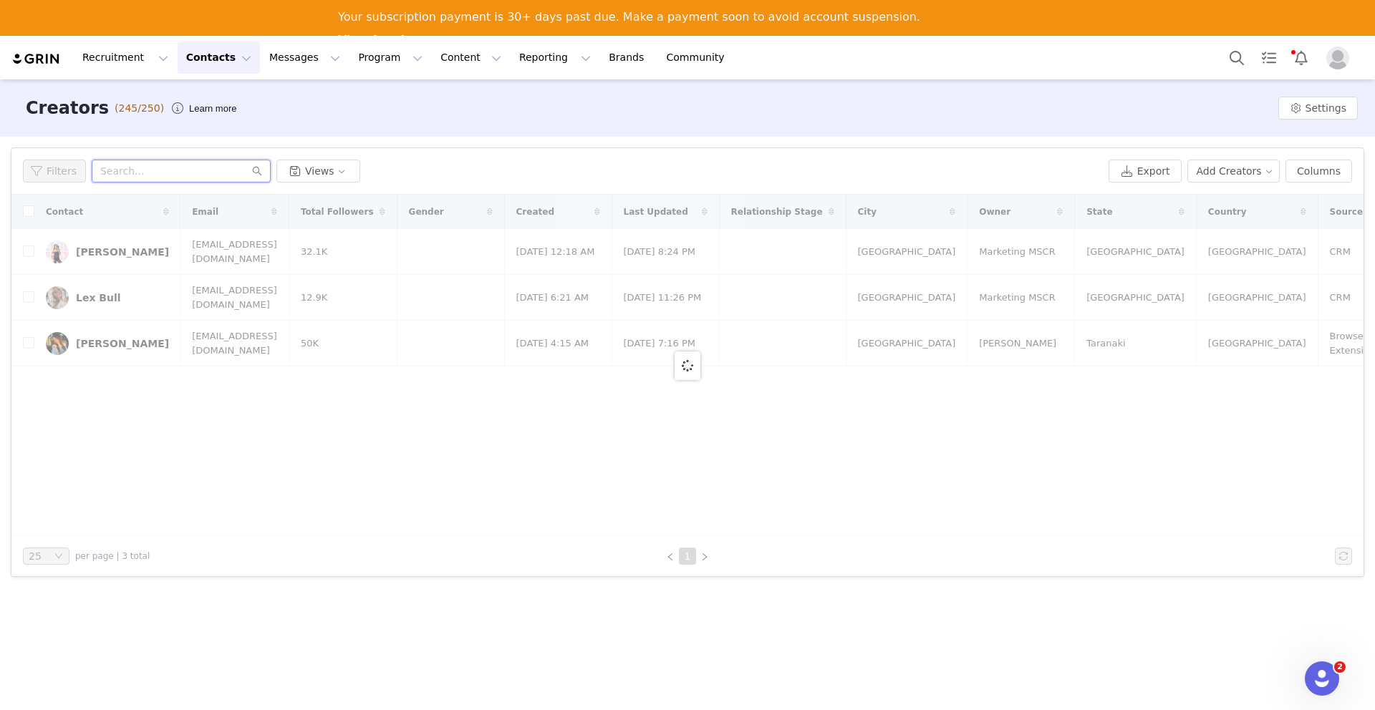
paste input "[PERSON_NAME]"
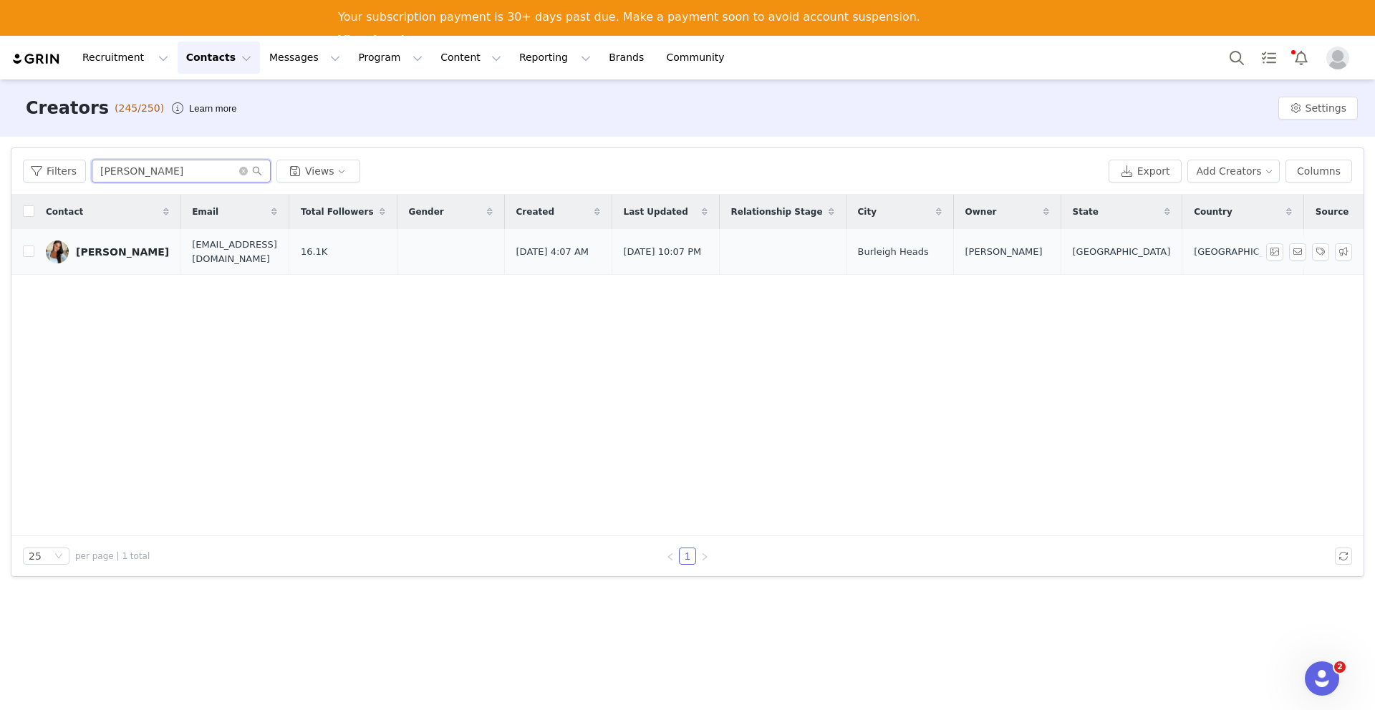
type input "[PERSON_NAME]"
click at [114, 247] on div "[PERSON_NAME]" at bounding box center [122, 251] width 93 height 11
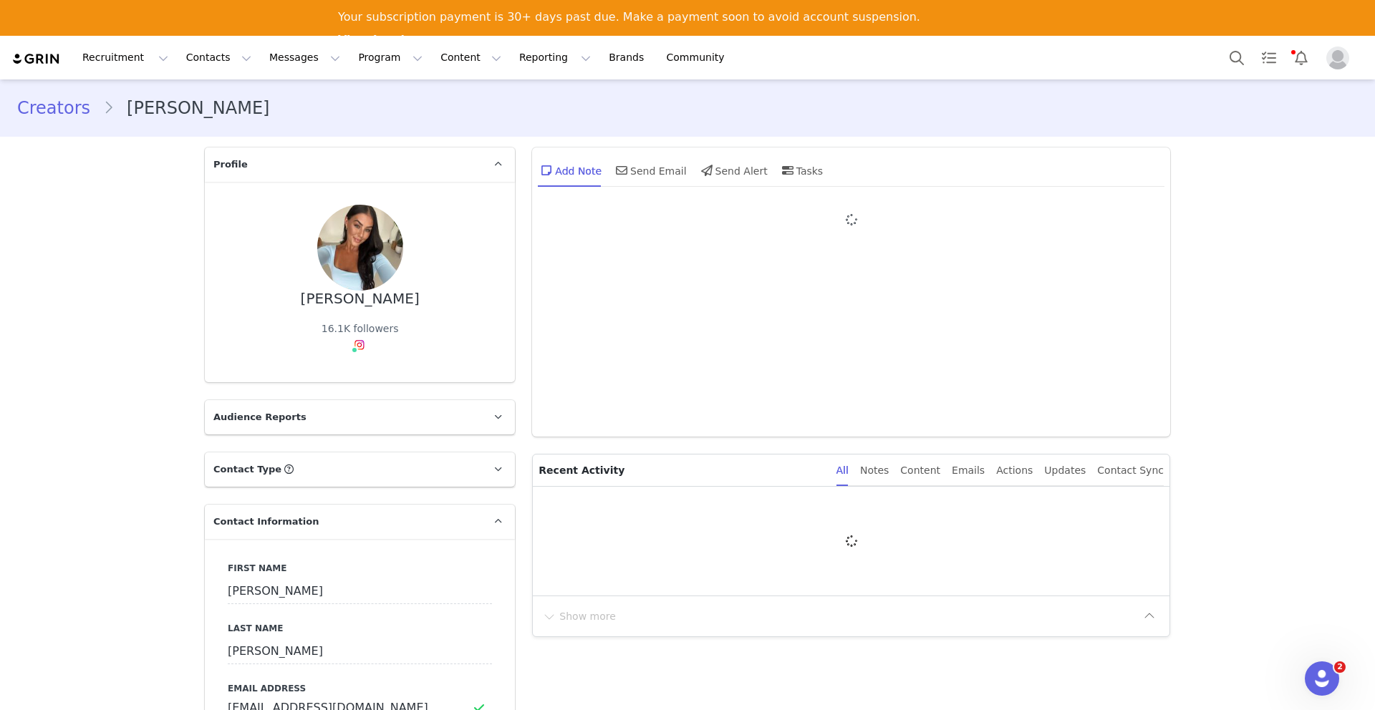
type input "+61 ([GEOGRAPHIC_DATA])"
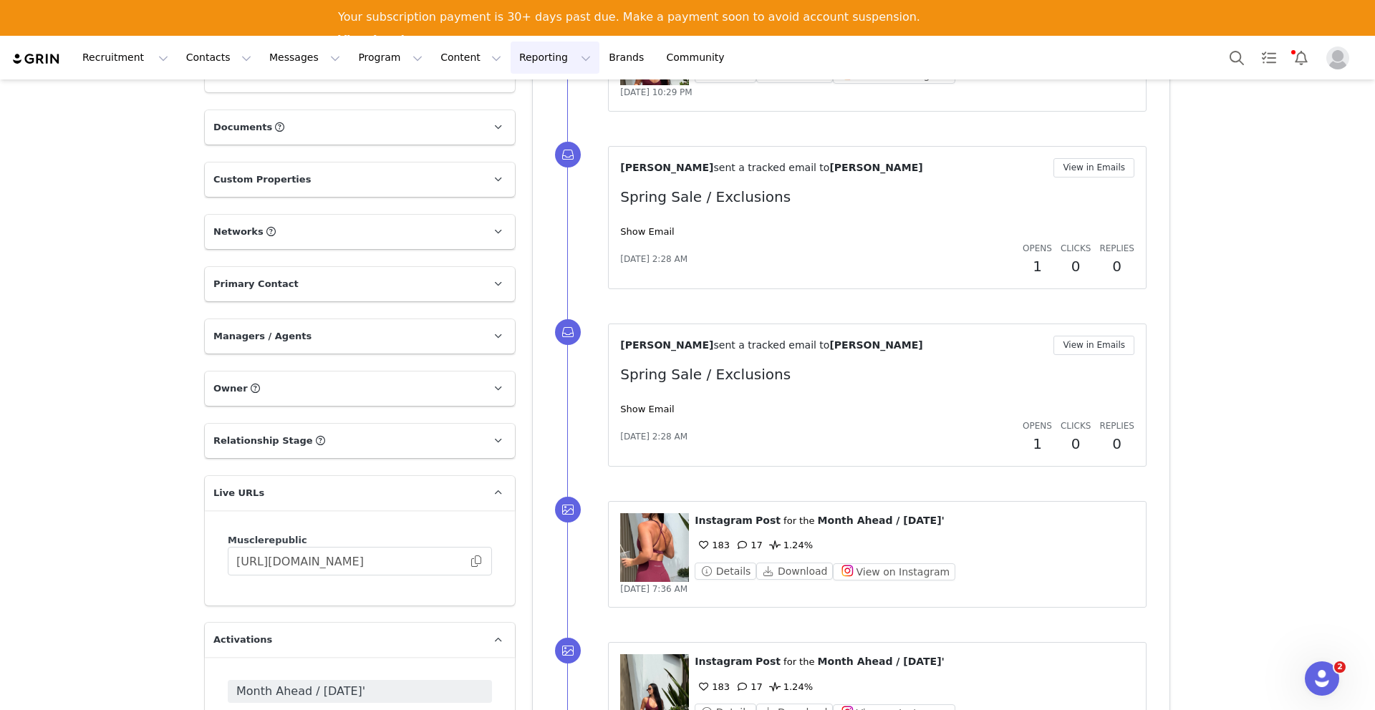
scroll to position [1170, 0]
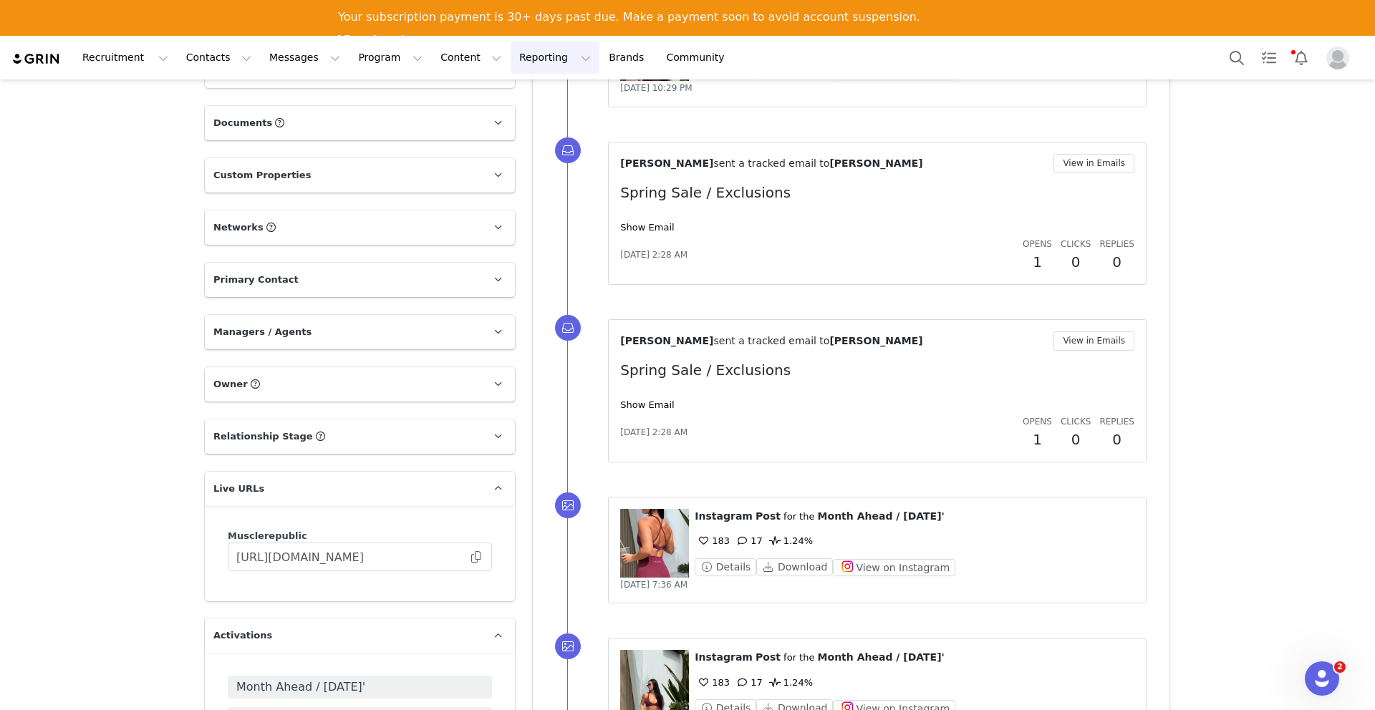
click at [536, 57] on button "Reporting Reporting" at bounding box center [554, 58] width 89 height 32
click at [150, 204] on div "Creators [PERSON_NAME] Profile [PERSON_NAME] 16.1K followers Instagram ( @clair…" at bounding box center [687, 106] width 1375 height 2392
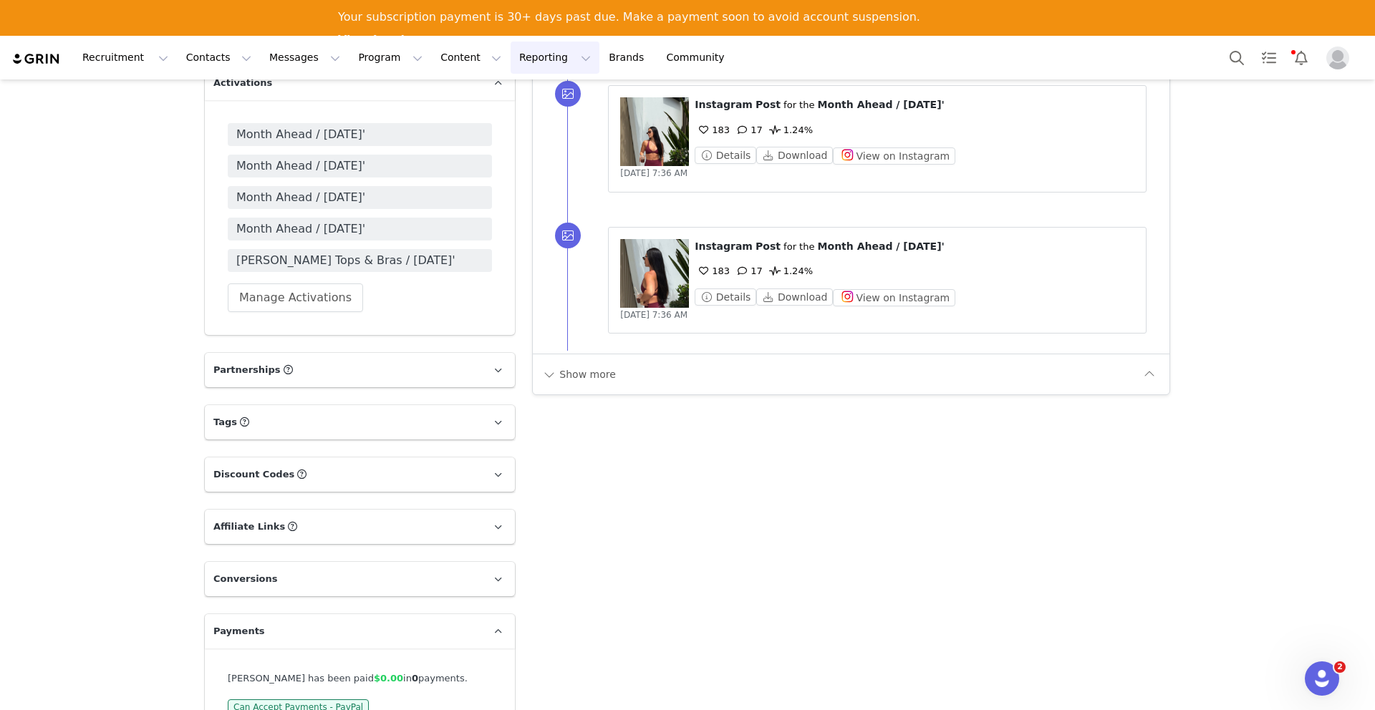
scroll to position [1728, 0]
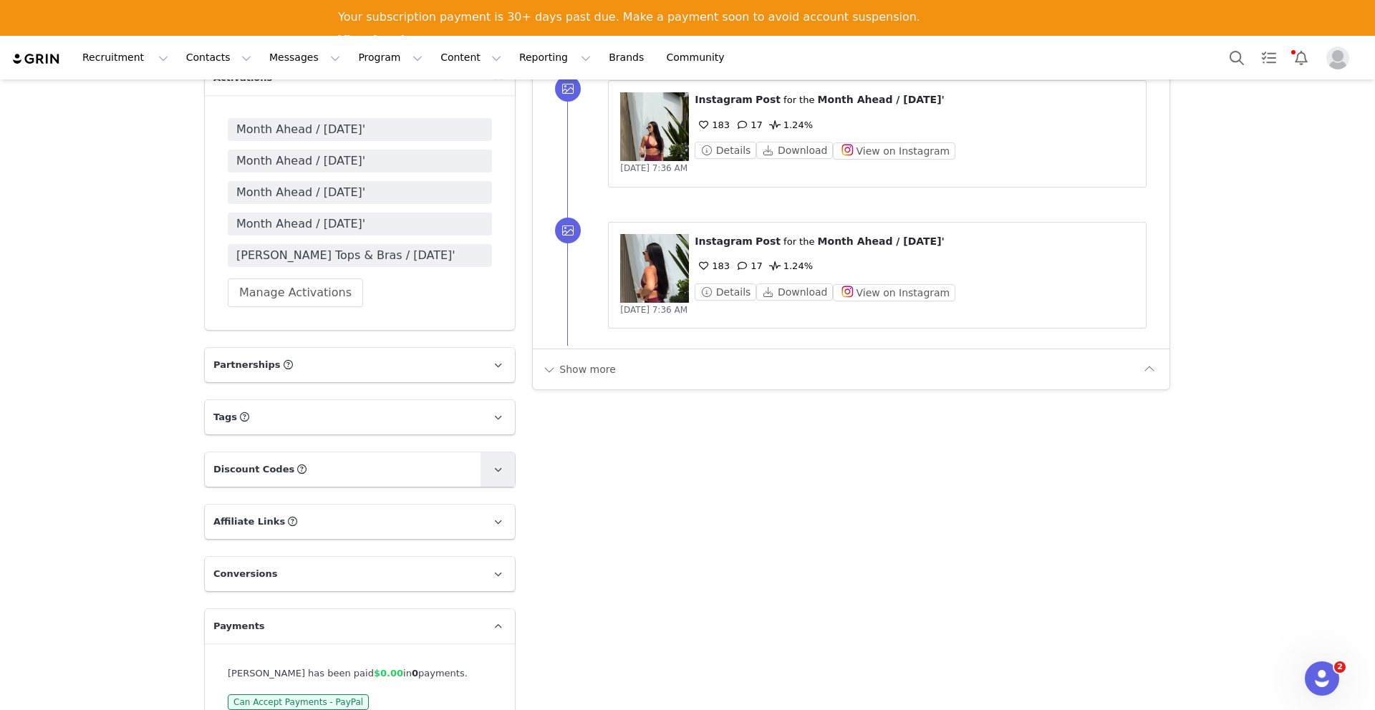
click at [502, 466] on span at bounding box center [497, 469] width 17 height 17
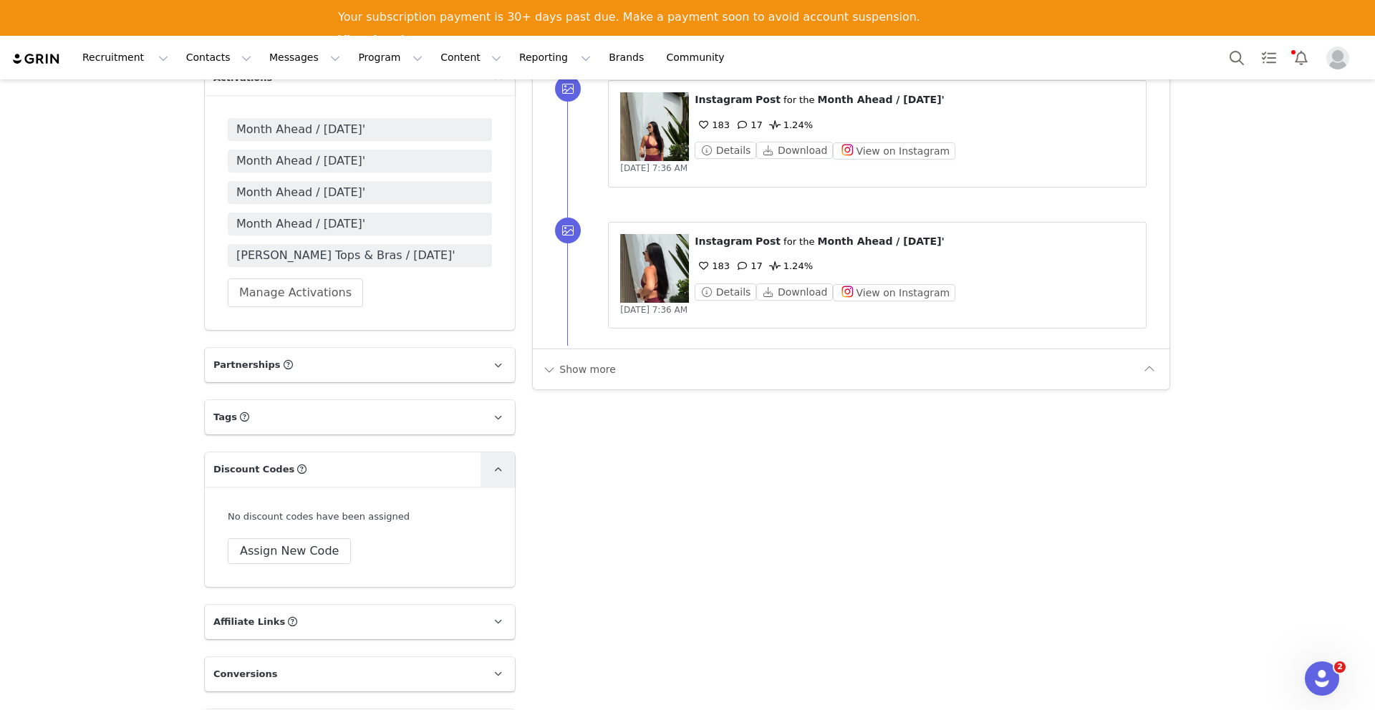
click at [495, 457] on link at bounding box center [497, 469] width 34 height 34
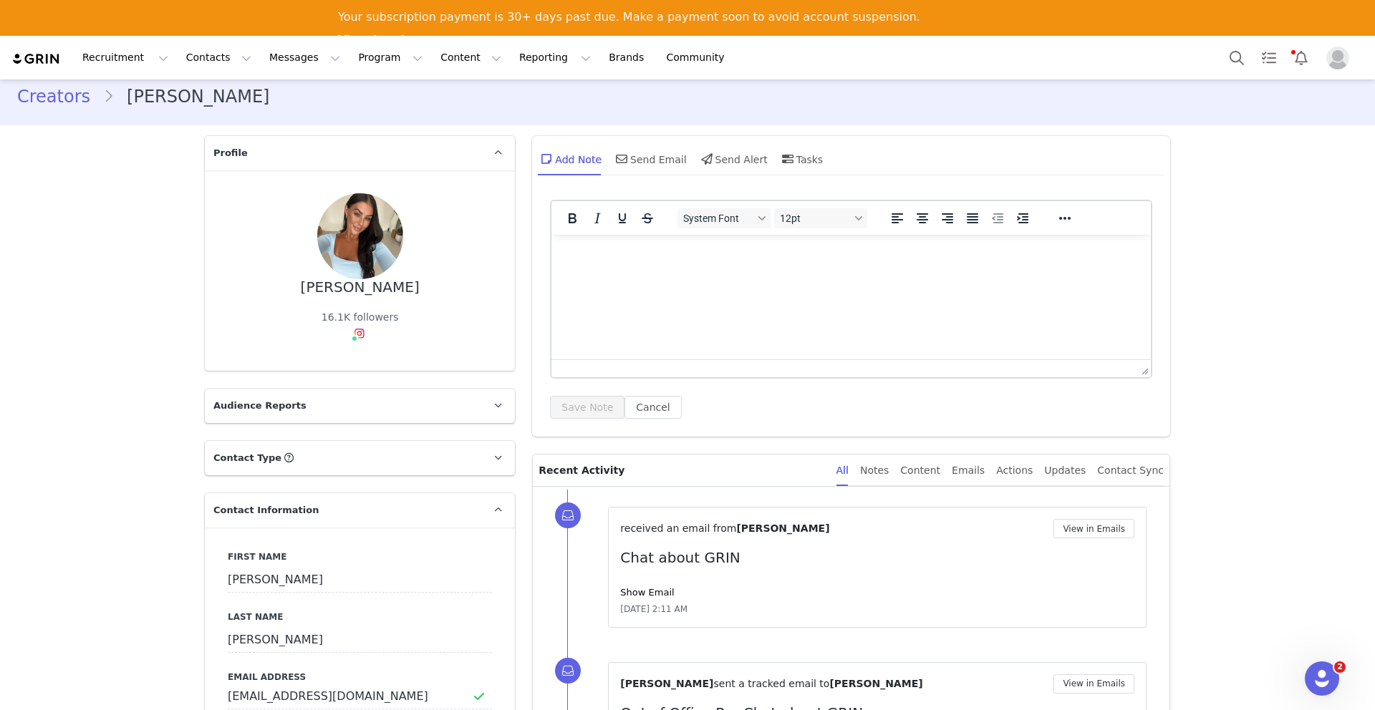
scroll to position [0, 0]
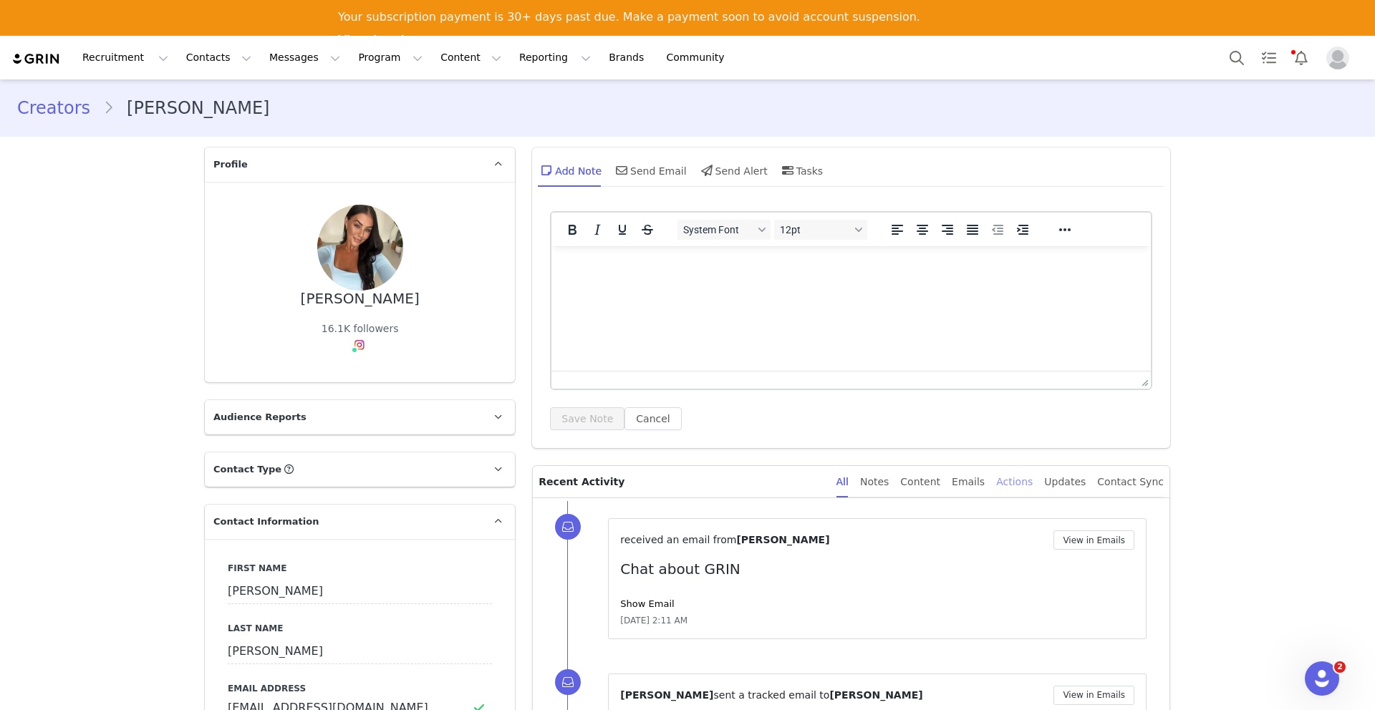
click at [1022, 481] on div "Actions" at bounding box center [1014, 482] width 37 height 32
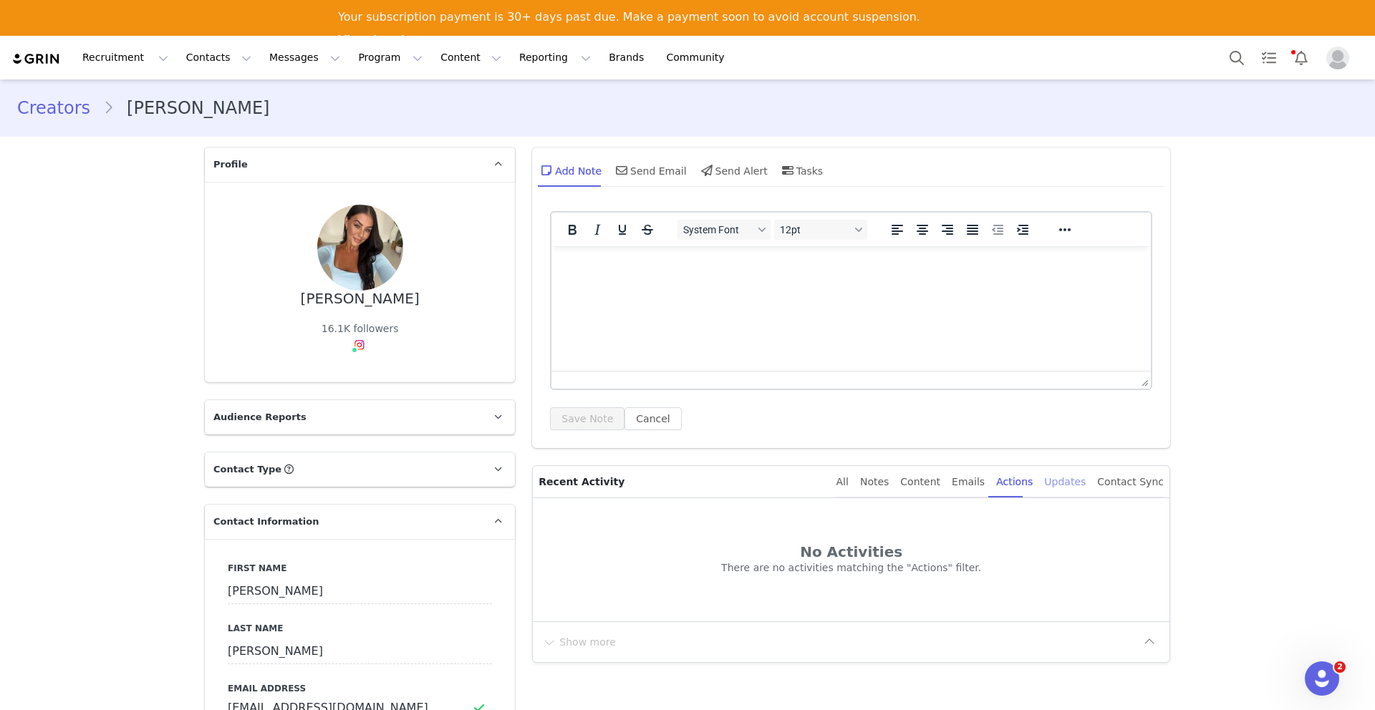
click at [1069, 481] on div "Updates" at bounding box center [1065, 482] width 42 height 32
click at [377, 54] on button "Program Program" at bounding box center [390, 58] width 82 height 32
click at [382, 100] on p "Activations" at bounding box center [366, 99] width 55 height 15
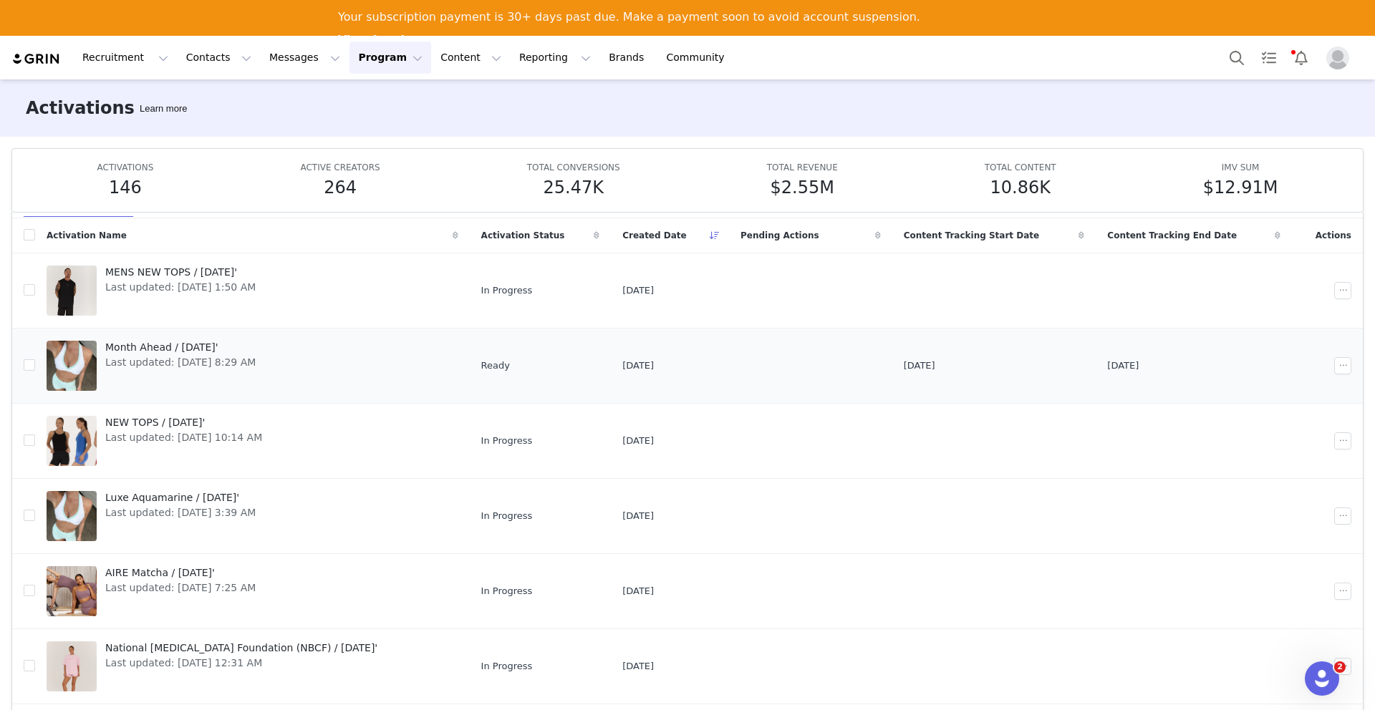
click at [176, 355] on span "Last updated: [DATE] 8:29 AM" at bounding box center [180, 362] width 150 height 15
